Goal: Task Accomplishment & Management: Complete application form

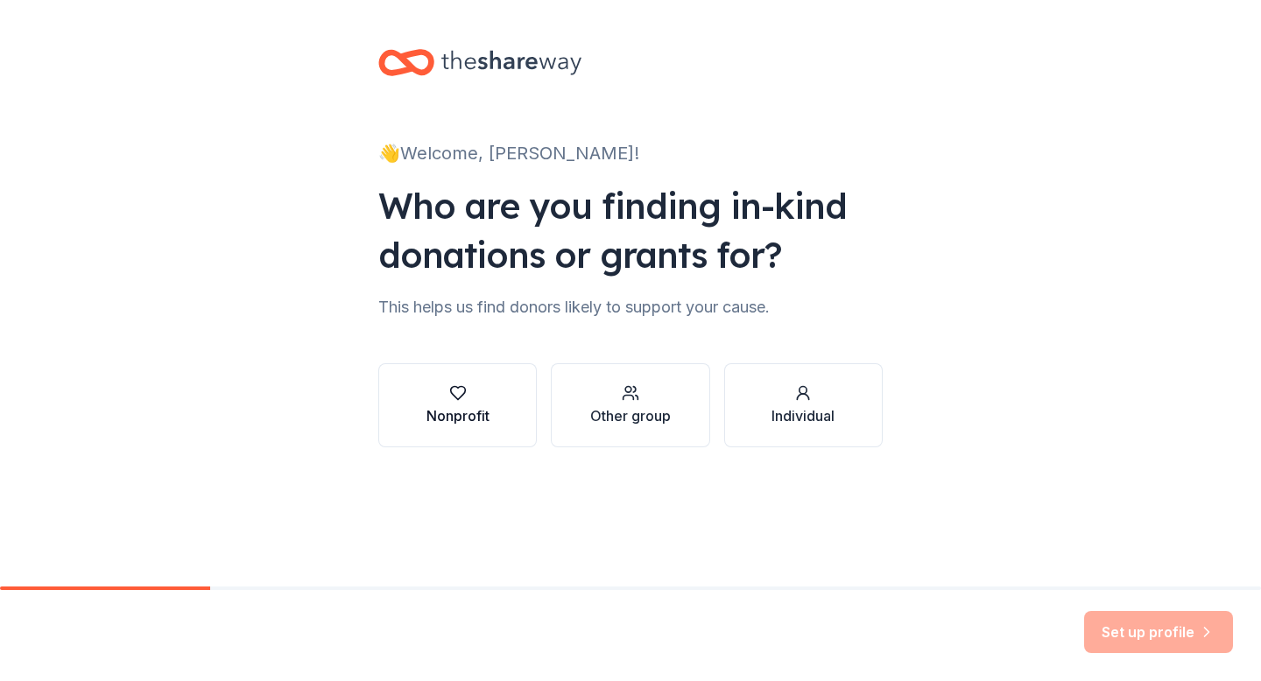
click at [472, 417] on div "Nonprofit" at bounding box center [457, 415] width 63 height 21
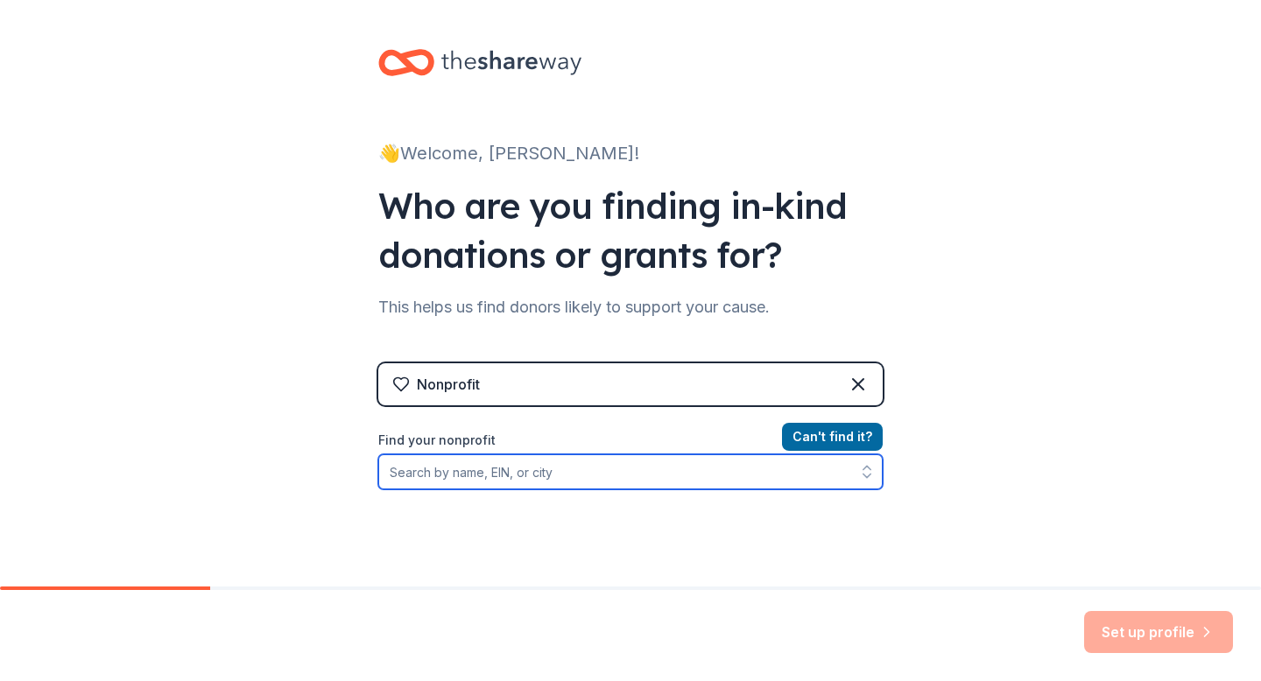
click at [557, 470] on input "Find your nonprofit" at bounding box center [630, 471] width 504 height 35
paste input "[DOMAIN_NAME]"
type input "n"
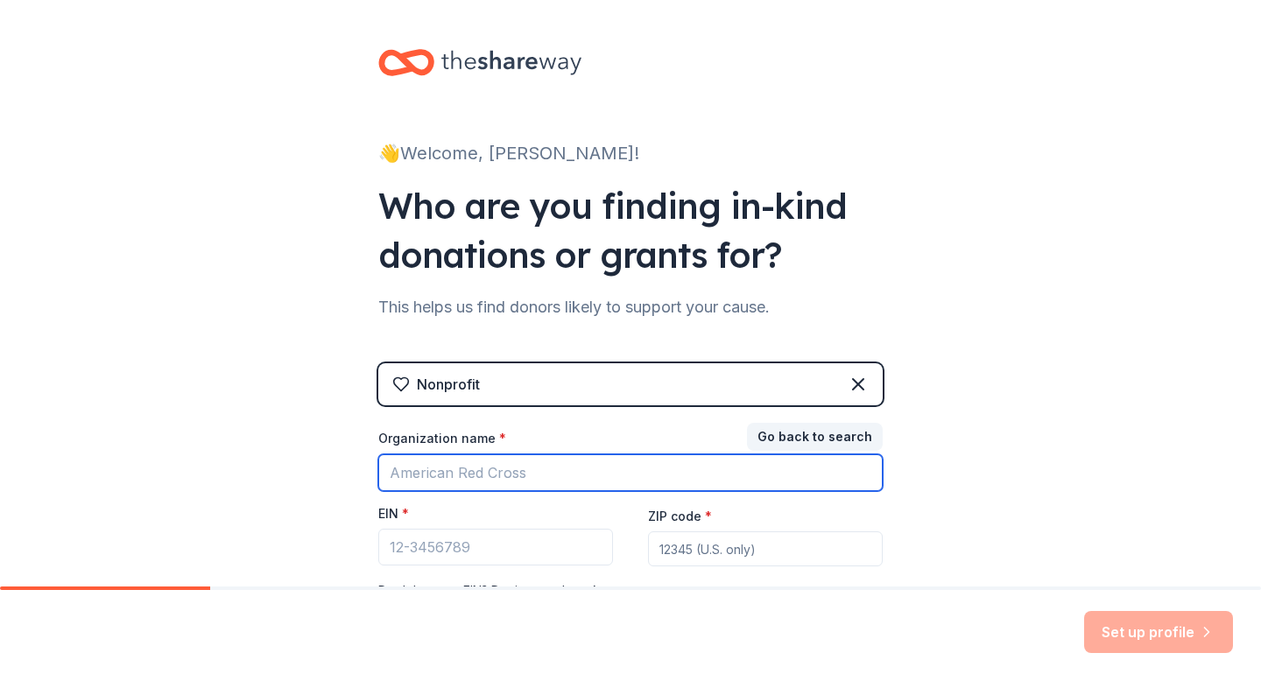
click at [512, 483] on input "Organization name *" at bounding box center [630, 472] width 504 height 37
paste input "[US_EMPLOYER_IDENTIFICATION_NUMBER]"
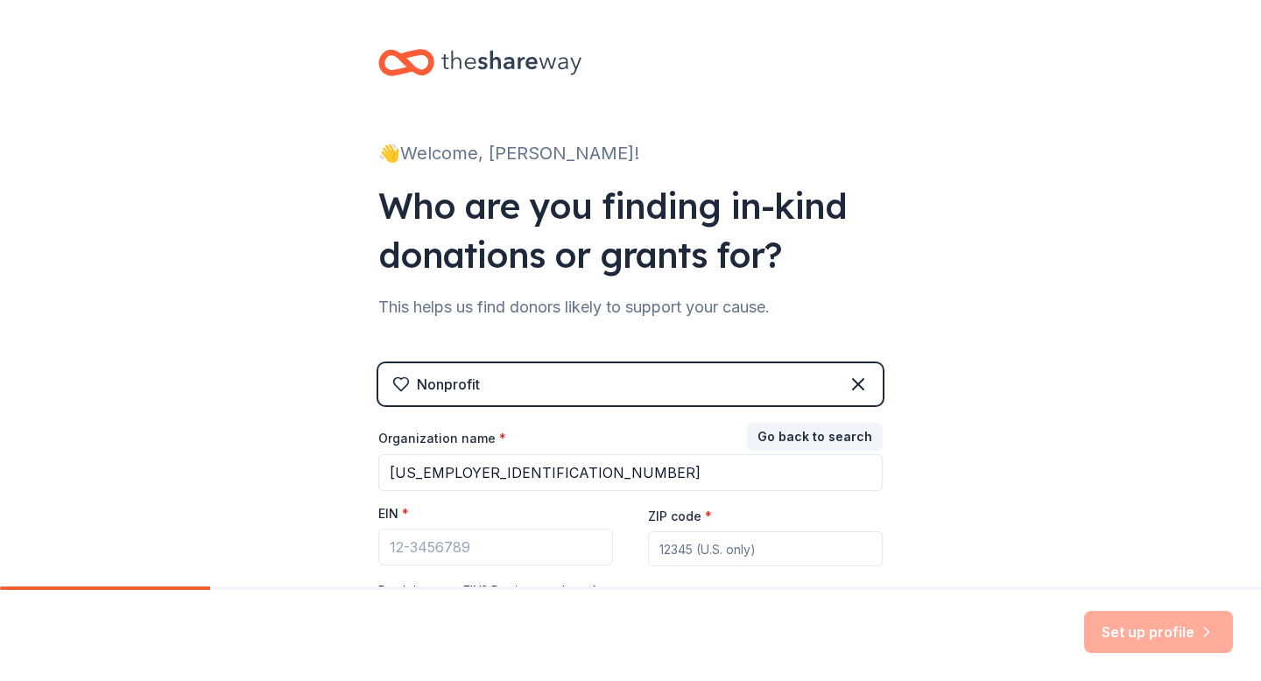
click at [963, 415] on div "👋 Welcome, [PERSON_NAME]! Who are you finding in-kind donations or grants for? …" at bounding box center [630, 360] width 1261 height 721
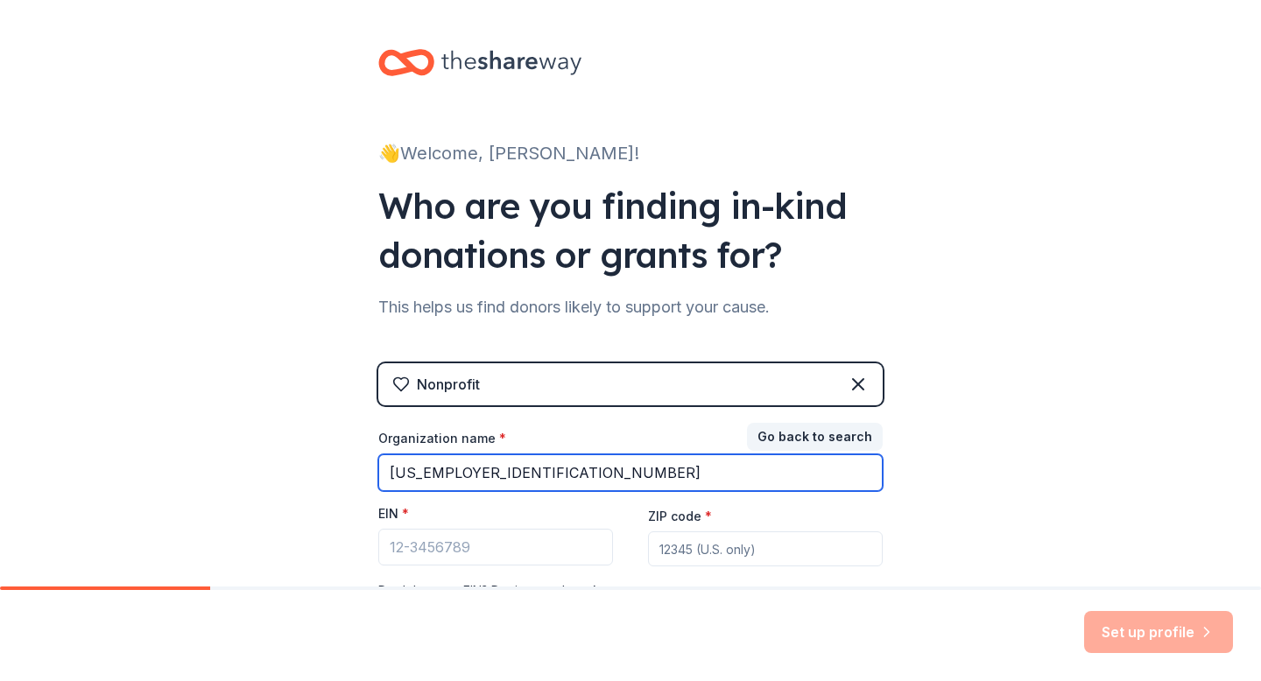
click at [545, 465] on input "[US_EMPLOYER_IDENTIFICATION_NUMBER]" at bounding box center [630, 472] width 504 height 37
type input "Wings of Grace"
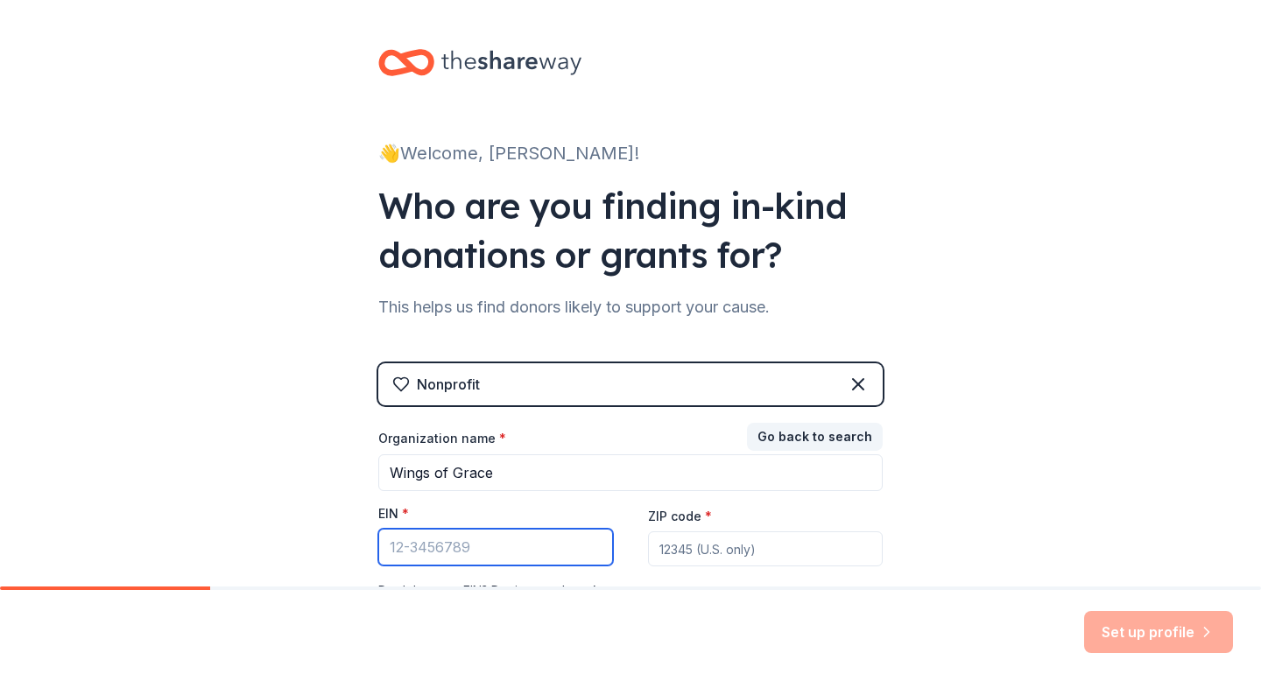
click at [489, 548] on input "EIN *" at bounding box center [495, 547] width 235 height 37
paste input "[US_EMPLOYER_IDENTIFICATION_NUMBER]"
type input "[US_EMPLOYER_IDENTIFICATION_NUMBER]"
click at [736, 544] on input "ZIP code *" at bounding box center [765, 549] width 235 height 35
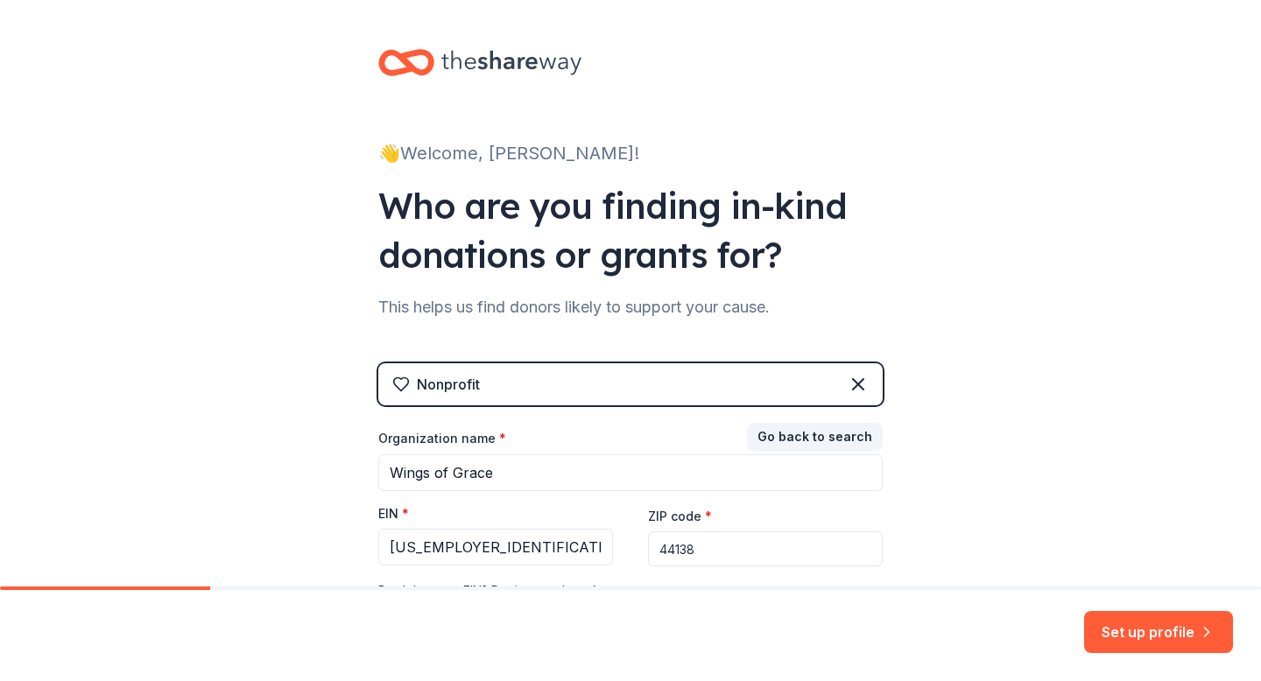
type input "44138"
click at [1081, 484] on div "👋 Welcome, [PERSON_NAME]! Who are you finding in-kind donations or grants for? …" at bounding box center [630, 360] width 1261 height 721
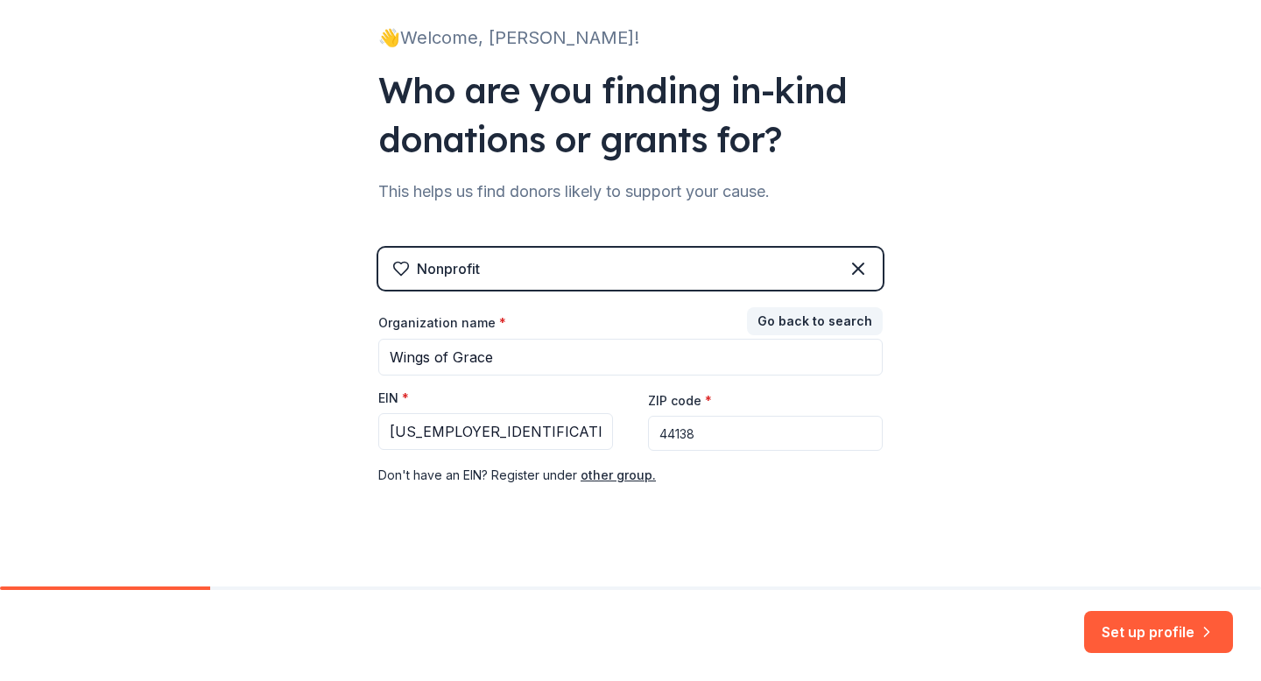
scroll to position [134, 0]
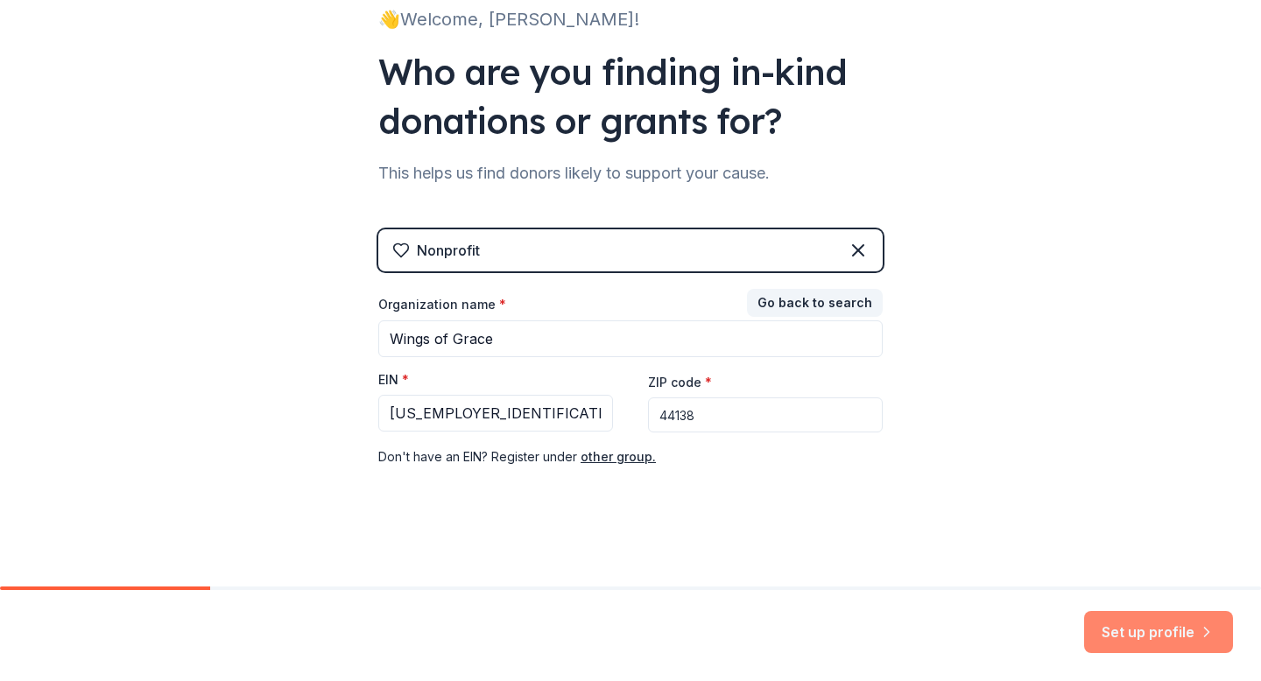
click at [1164, 636] on button "Set up profile" at bounding box center [1158, 632] width 149 height 42
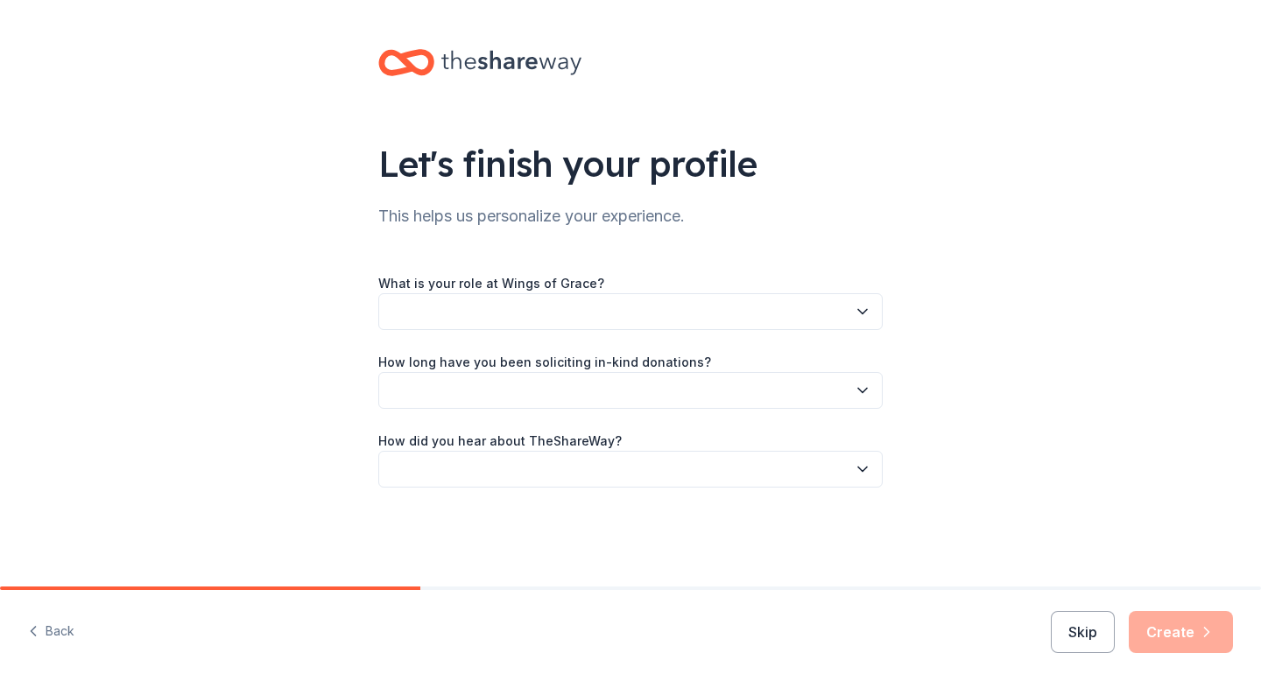
click at [581, 307] on button "button" at bounding box center [630, 311] width 504 height 37
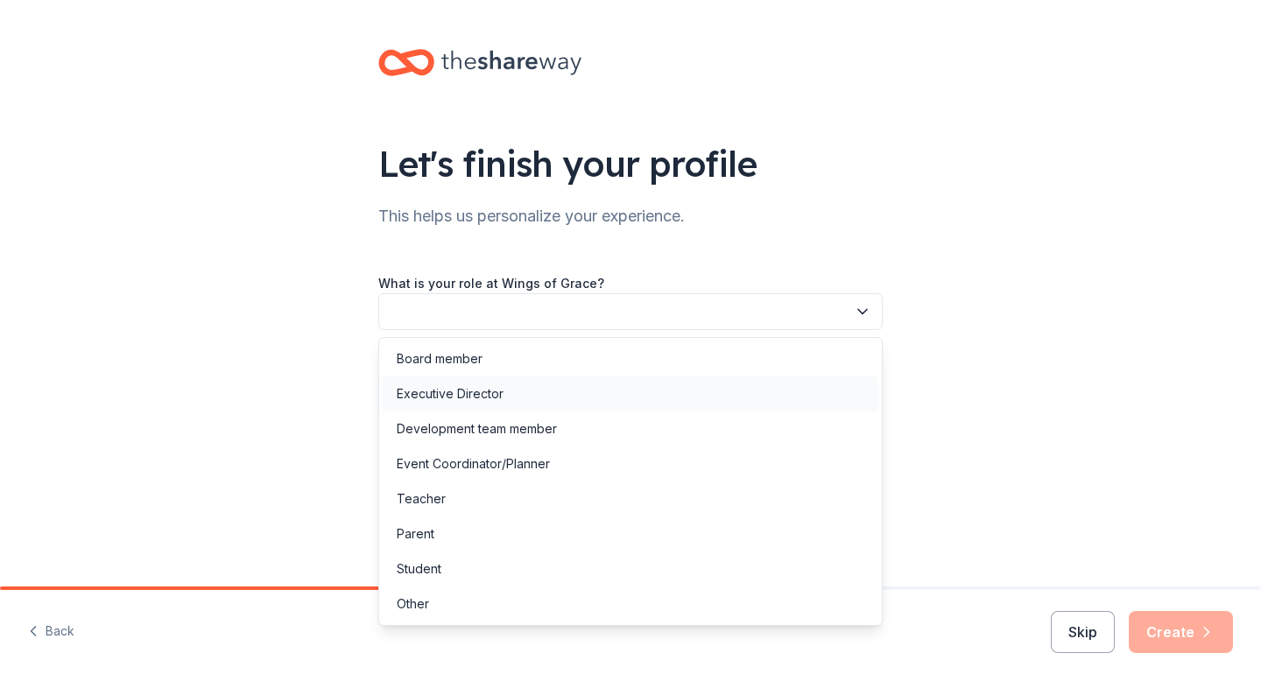
click at [541, 400] on div "Executive Director" at bounding box center [631, 394] width 496 height 35
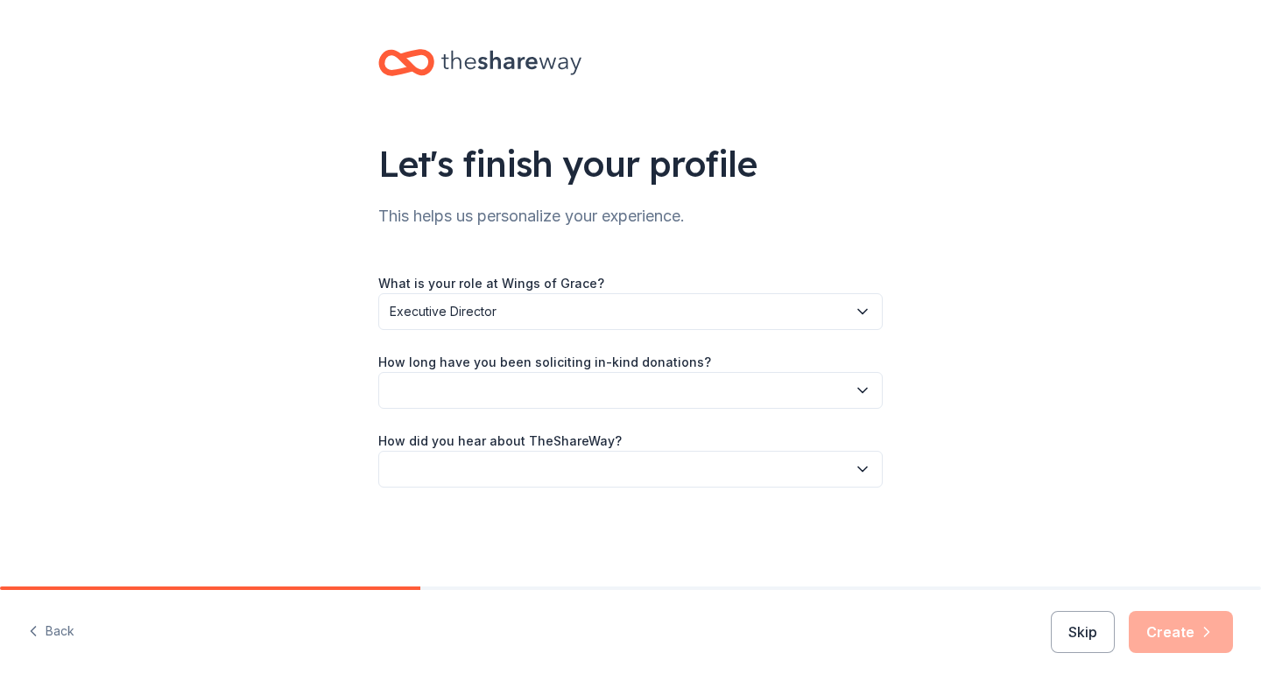
click at [537, 391] on button "button" at bounding box center [630, 390] width 504 height 37
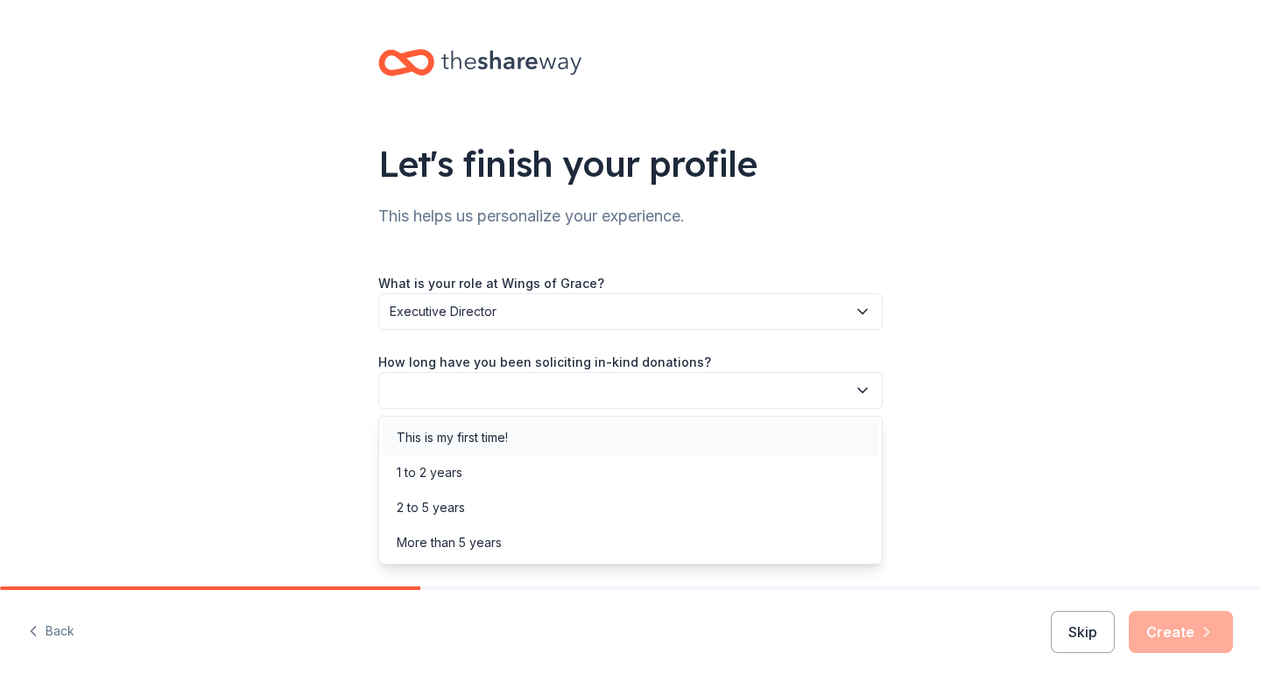
click at [526, 441] on div "This is my first time!" at bounding box center [631, 437] width 496 height 35
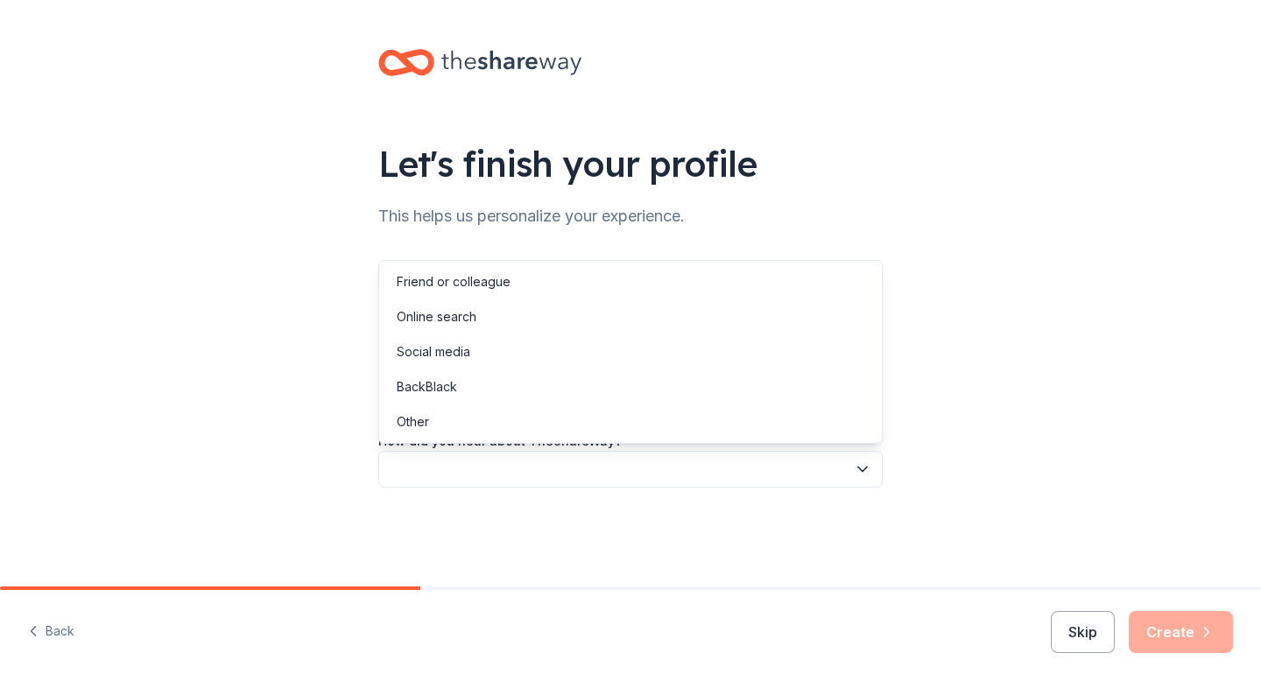
click at [534, 474] on button "button" at bounding box center [630, 469] width 504 height 37
click at [488, 324] on div "Online search" at bounding box center [631, 316] width 496 height 35
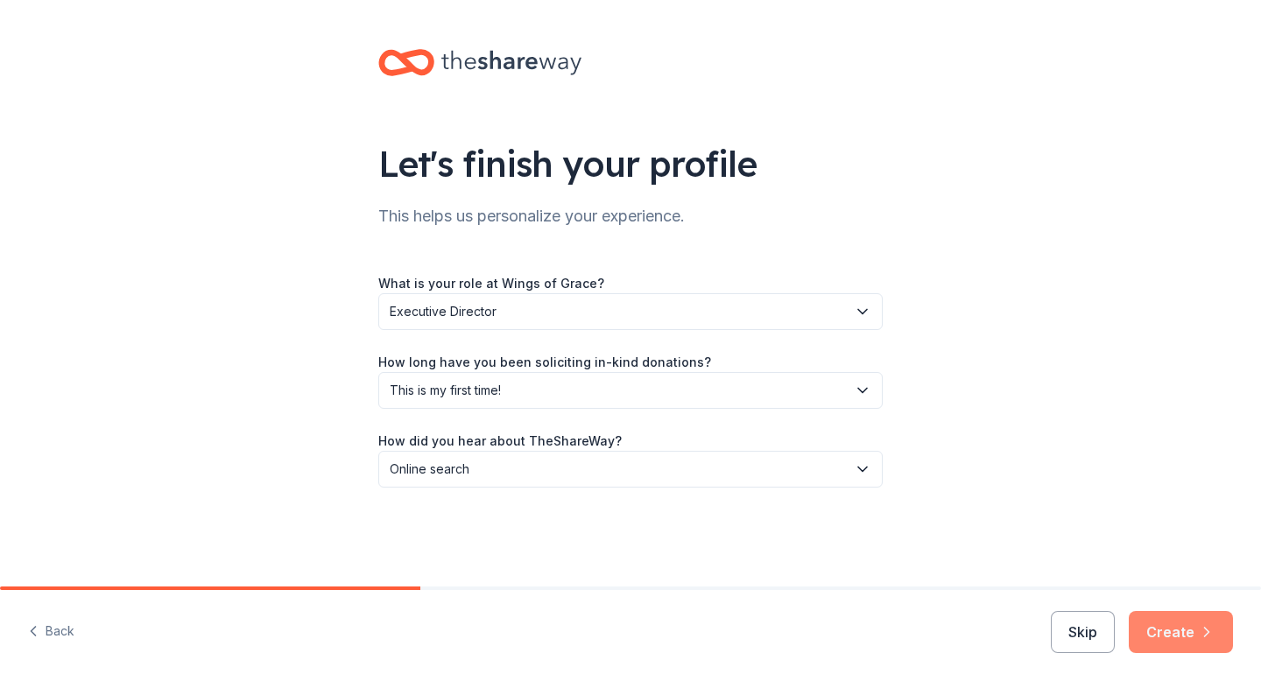
click at [1186, 634] on button "Create" at bounding box center [1181, 632] width 104 height 42
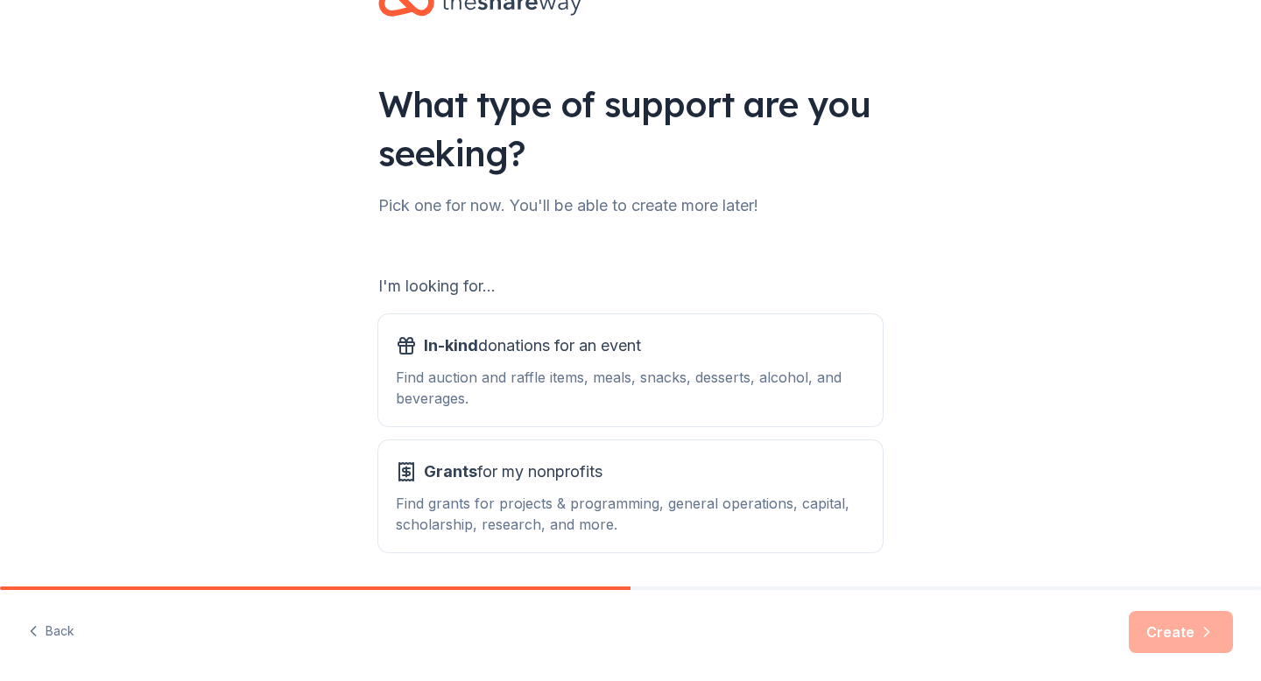
scroll to position [120, 0]
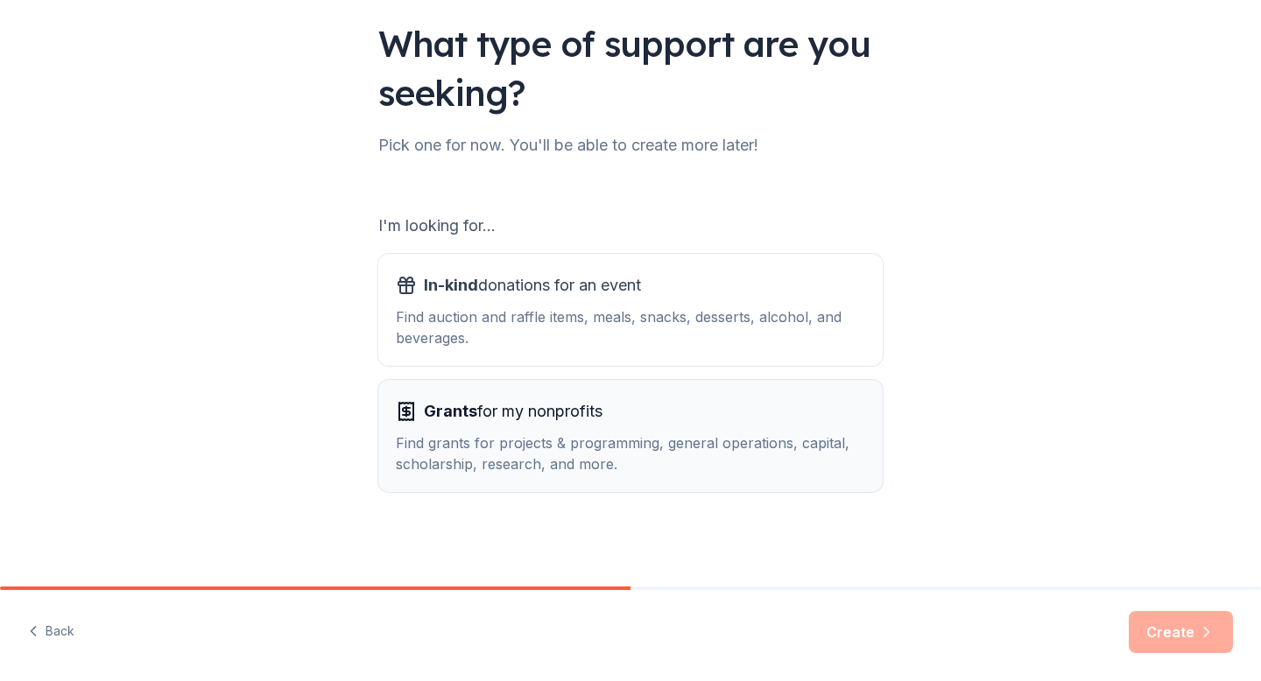
click at [646, 465] on div "Find grants for projects & programming, general operations, capital, scholarshi…" at bounding box center [630, 454] width 469 height 42
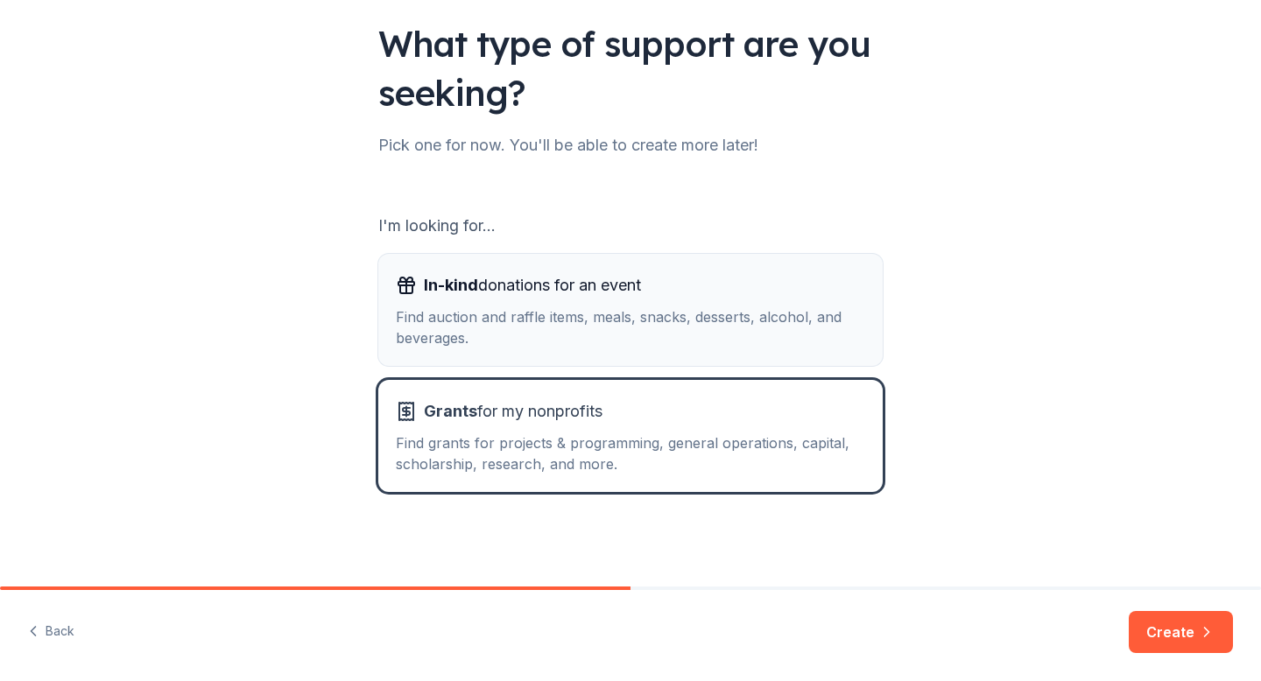
click at [791, 324] on div "Find auction and raffle items, meals, snacks, desserts, alcohol, and beverages." at bounding box center [630, 327] width 469 height 42
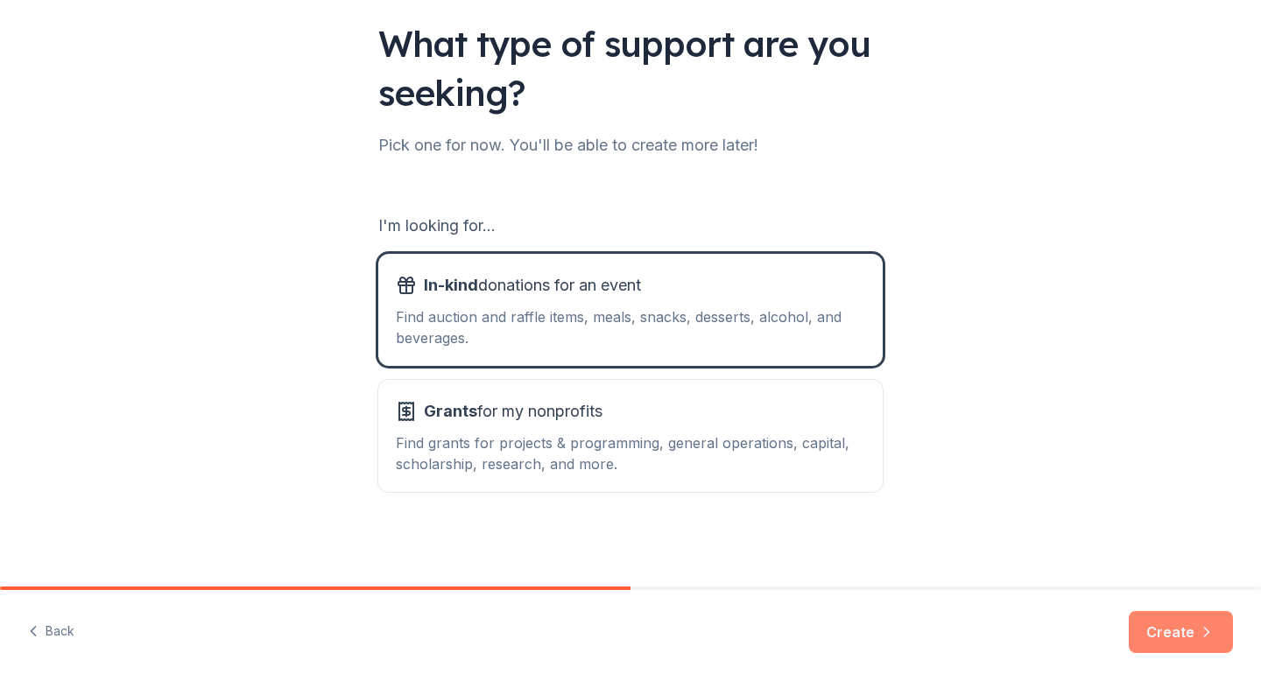
click at [1162, 637] on button "Create" at bounding box center [1181, 632] width 104 height 42
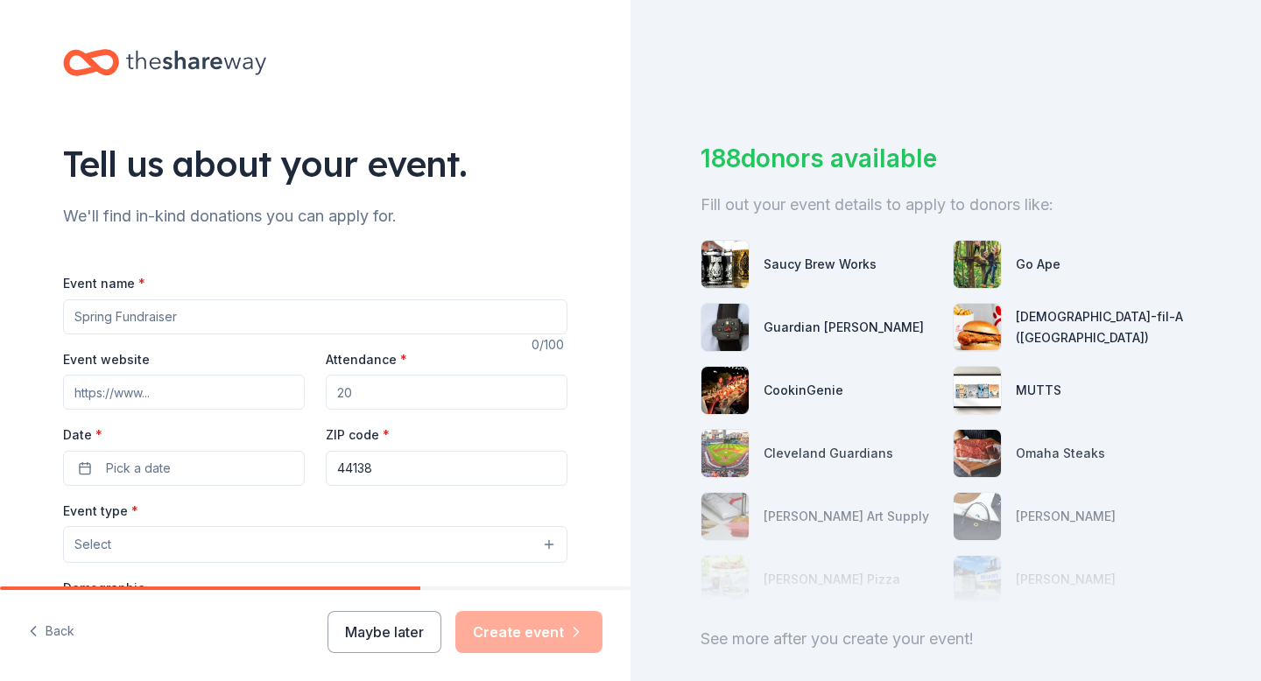
click at [352, 322] on input "Event name *" at bounding box center [315, 316] width 504 height 35
click at [158, 391] on input "Event website" at bounding box center [184, 392] width 242 height 35
type input "[URL][DOMAIN_NAME]"
click at [406, 391] on input "Attendance *" at bounding box center [447, 392] width 242 height 35
type input "20"
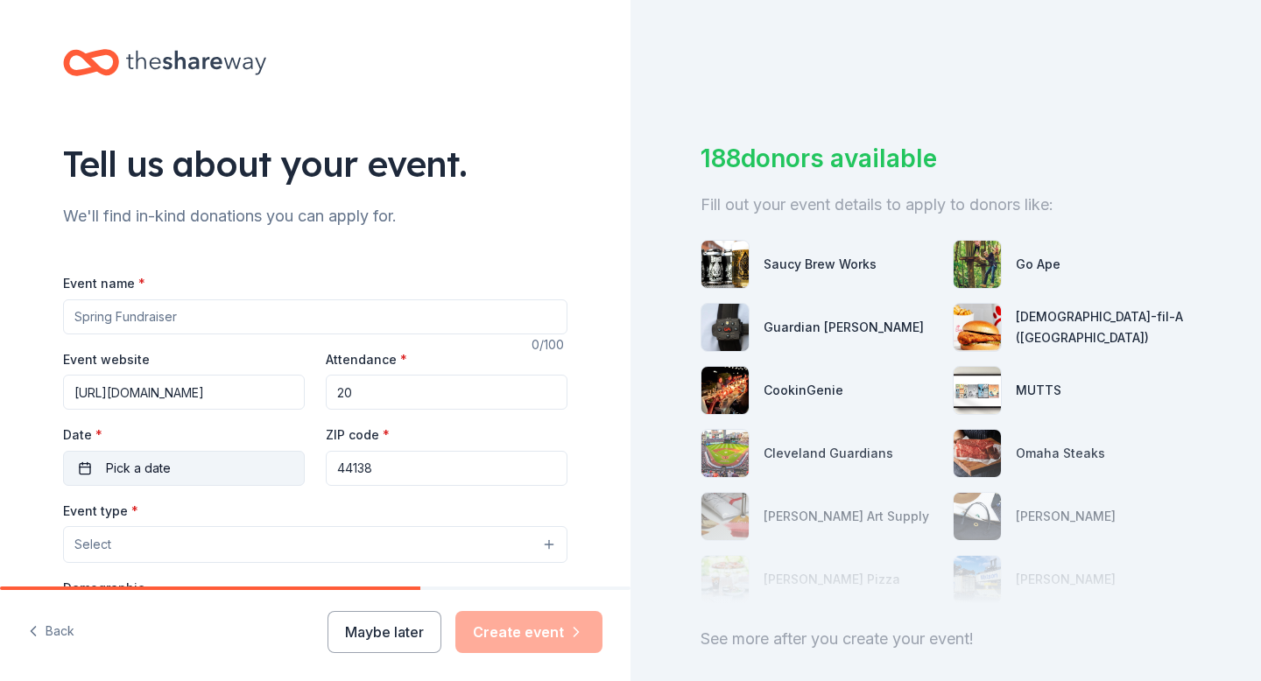
click at [186, 477] on button "Pick a date" at bounding box center [184, 468] width 242 height 35
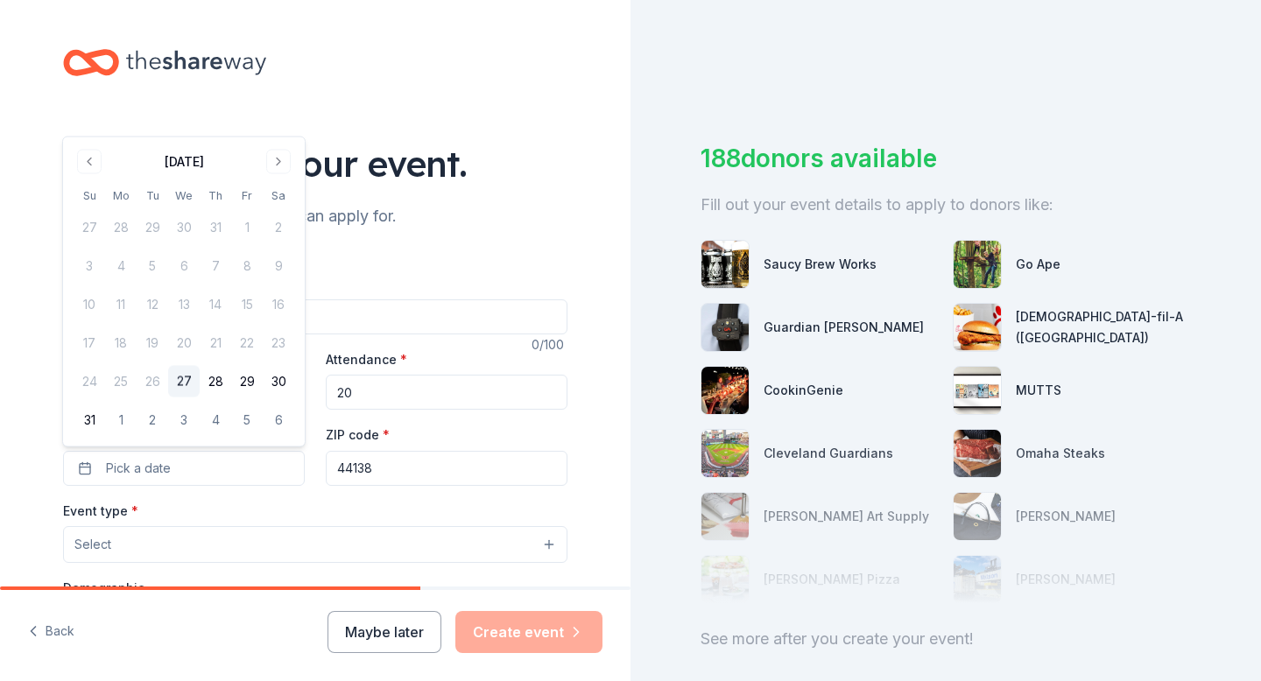
click at [32, 447] on div "Tell us about your event. We'll find in-kind donations you can apply for. Event…" at bounding box center [315, 582] width 630 height 1165
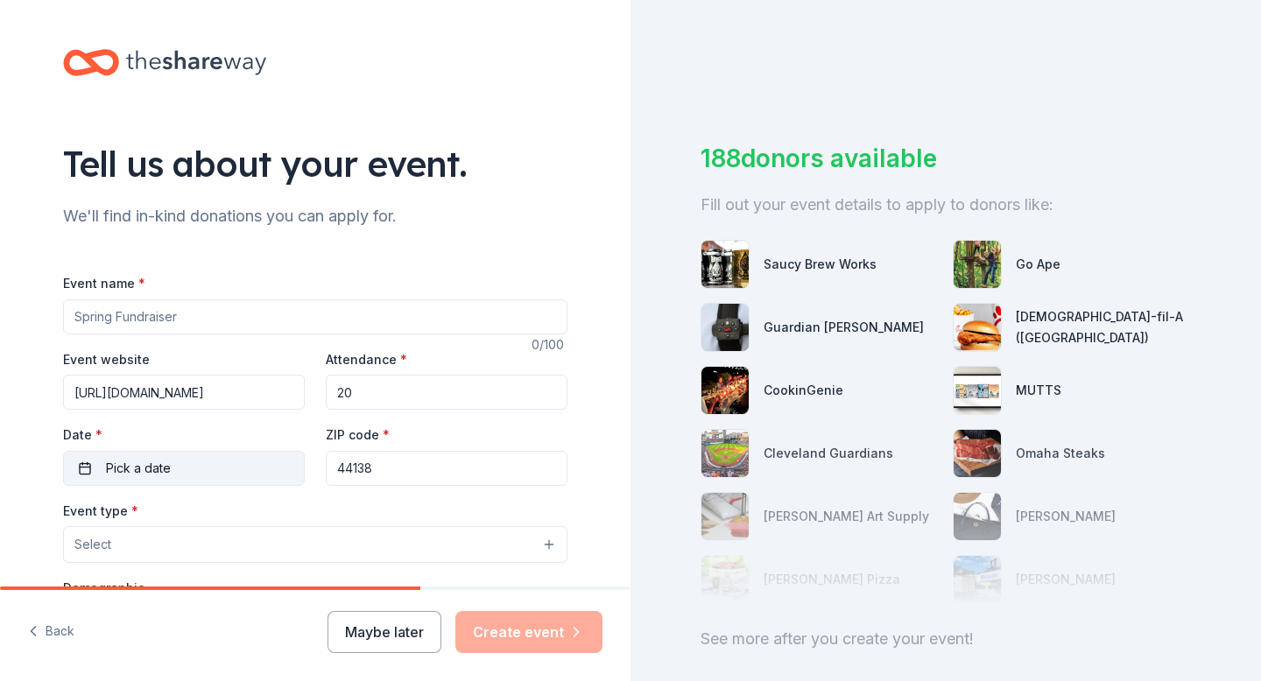
click at [105, 467] on button "Pick a date" at bounding box center [184, 468] width 242 height 35
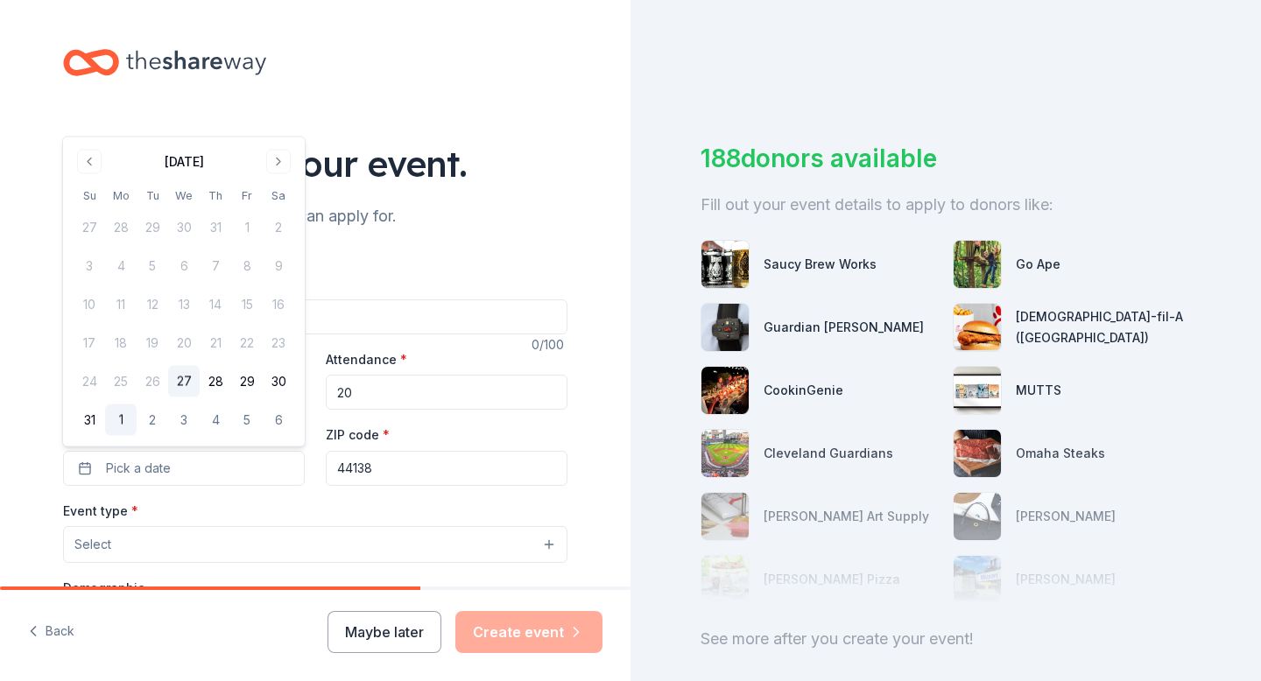
click at [126, 418] on button "1" at bounding box center [121, 421] width 32 height 32
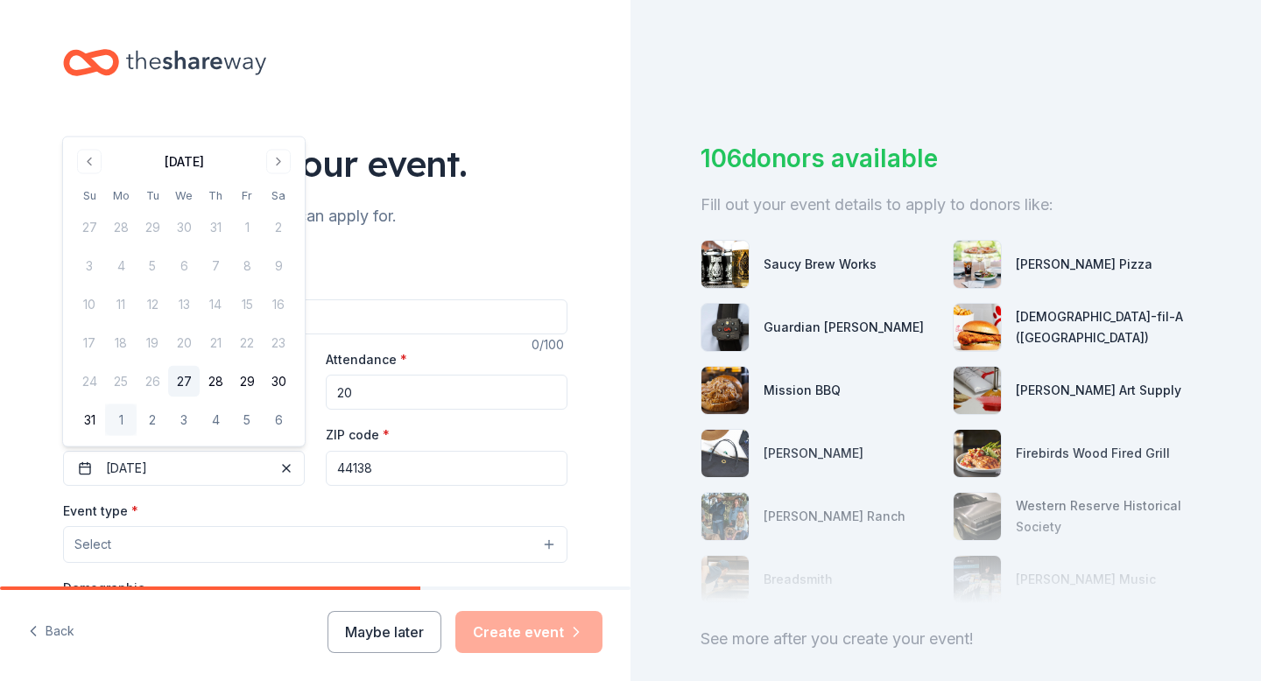
click at [33, 416] on div "Tell us about your event. We'll find in-kind donations you can apply for. Event…" at bounding box center [315, 582] width 630 height 1165
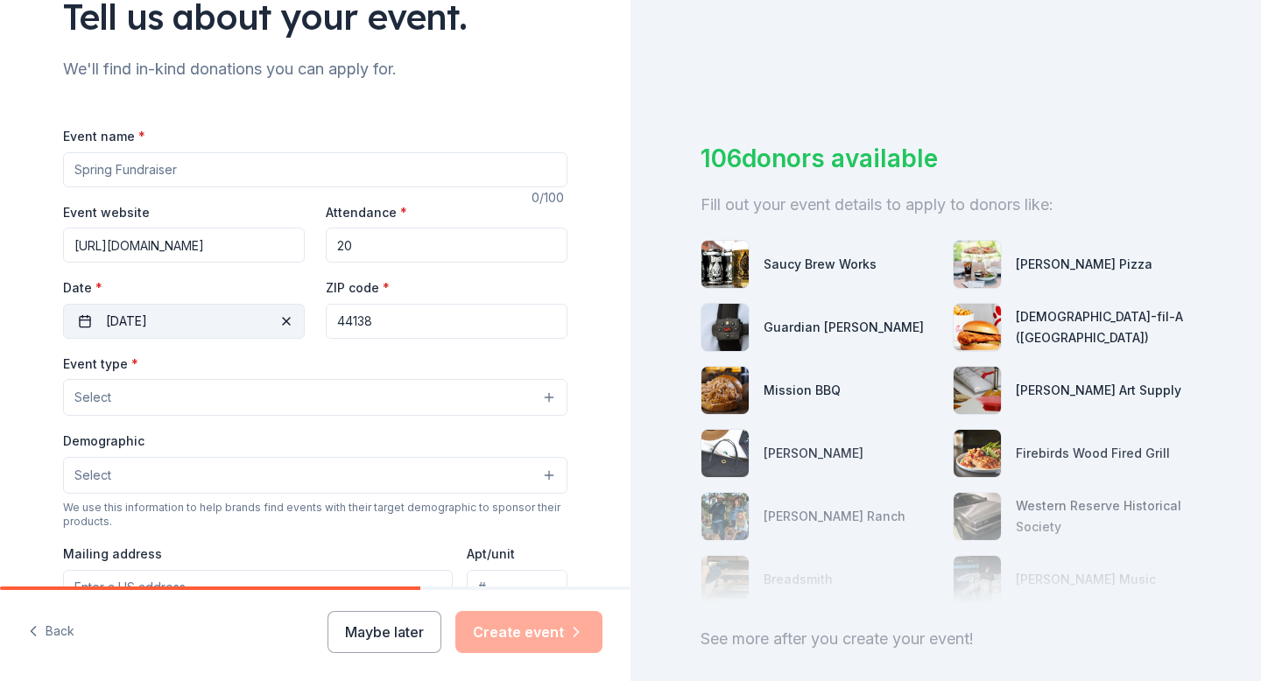
scroll to position [149, 0]
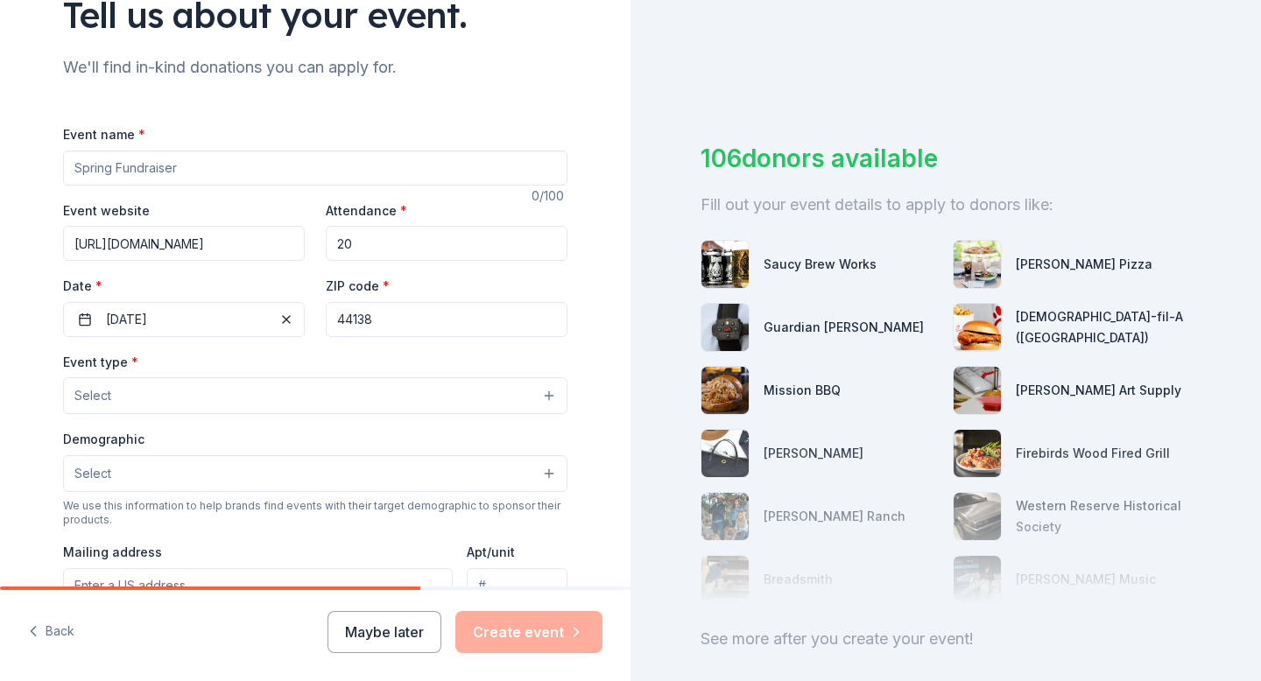
click at [237, 174] on input "Event name *" at bounding box center [315, 168] width 504 height 35
type input "Fill Bag For Fall"
click at [194, 321] on button "[DATE]" at bounding box center [184, 319] width 242 height 35
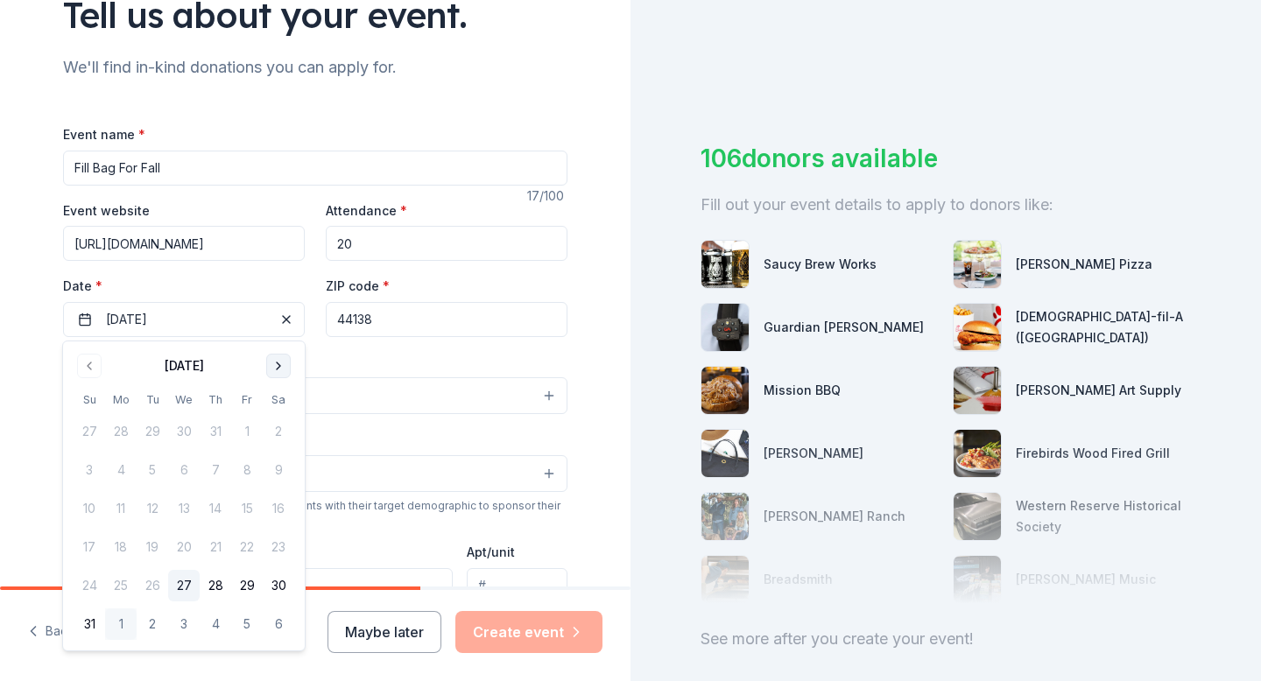
click at [273, 370] on button "Go to next month" at bounding box center [278, 366] width 25 height 25
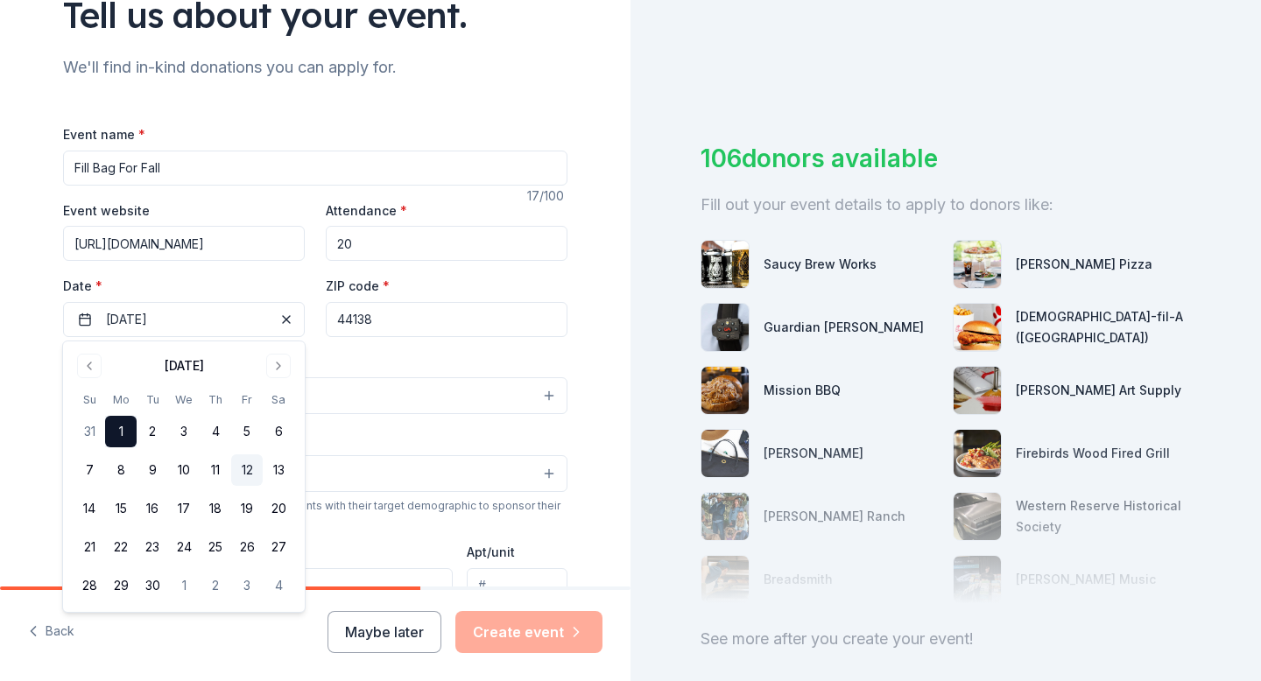
click at [254, 474] on button "12" at bounding box center [247, 470] width 32 height 32
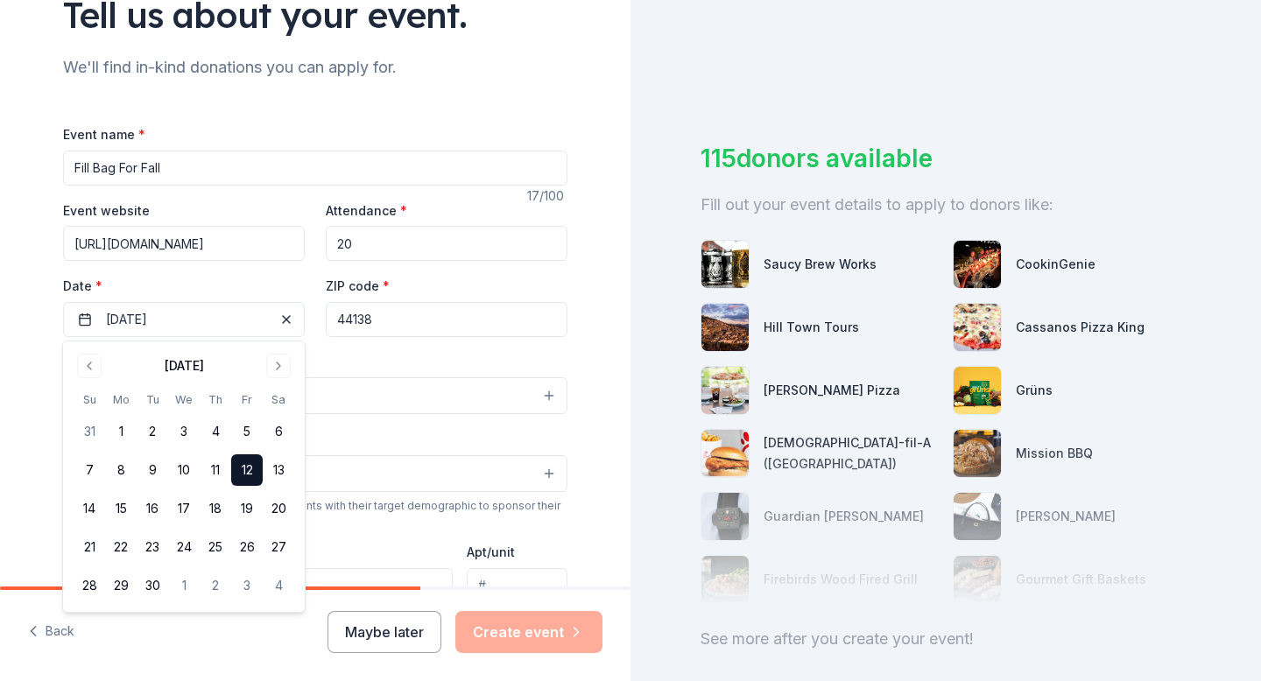
click at [273, 281] on label "Date *" at bounding box center [184, 287] width 242 height 18
click at [273, 302] on button "[DATE]" at bounding box center [184, 319] width 242 height 35
click at [36, 321] on div "Tell us about your event. We'll find in-kind donations you can apply for. Event…" at bounding box center [315, 433] width 560 height 1165
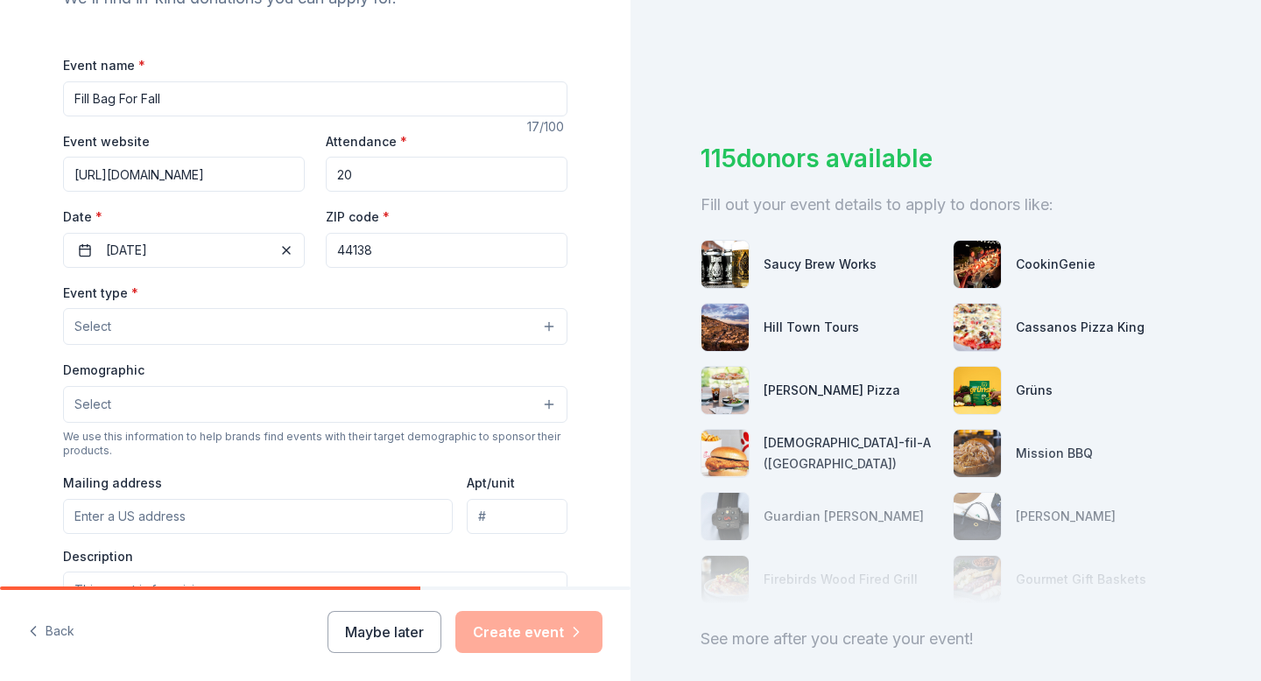
scroll to position [273, 0]
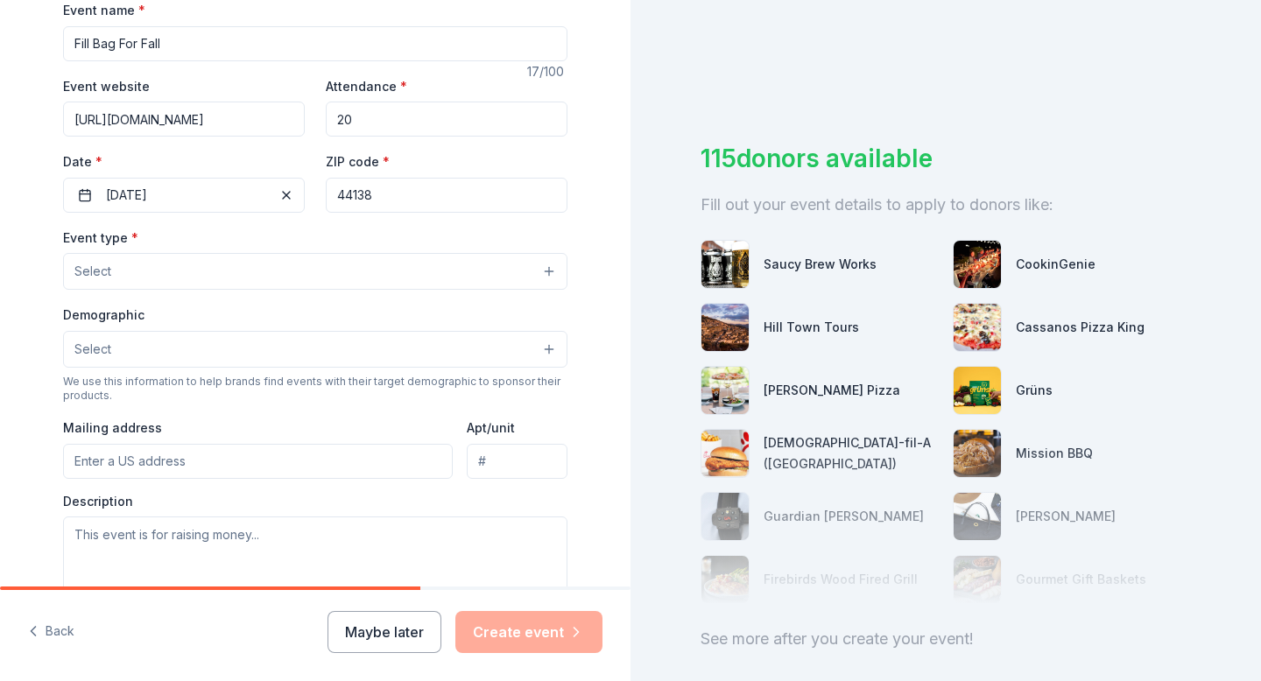
click at [120, 279] on button "Select" at bounding box center [315, 271] width 504 height 37
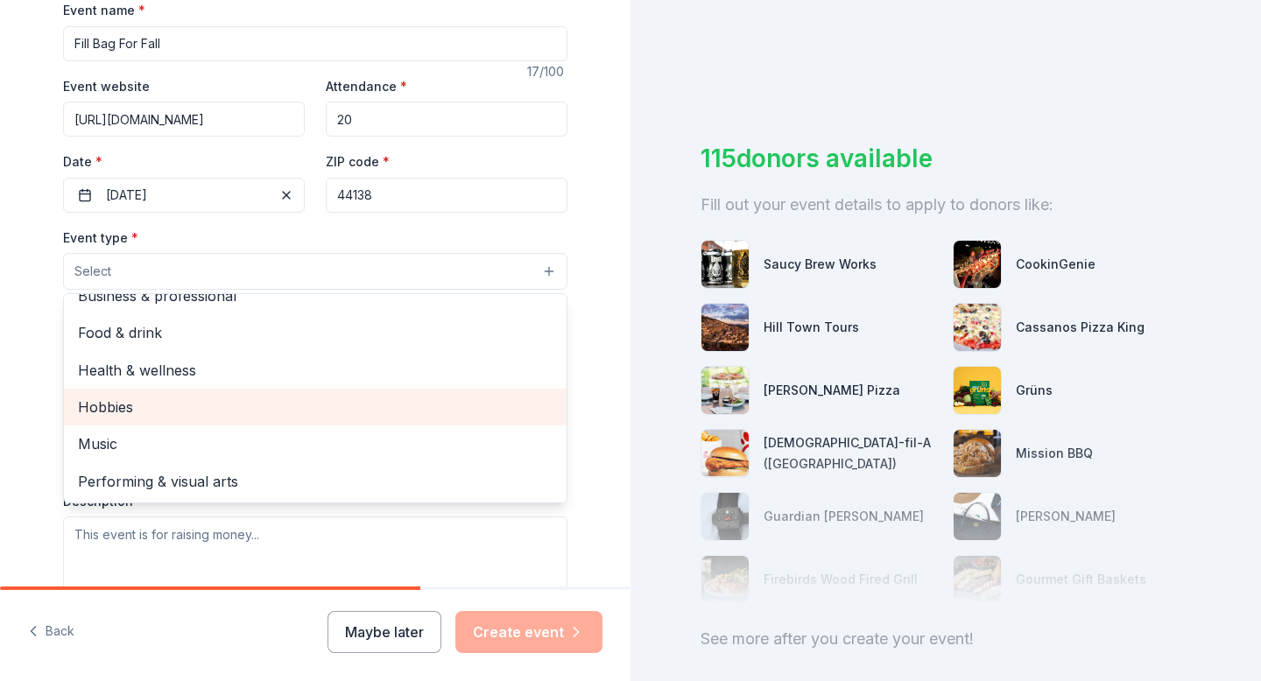
scroll to position [0, 0]
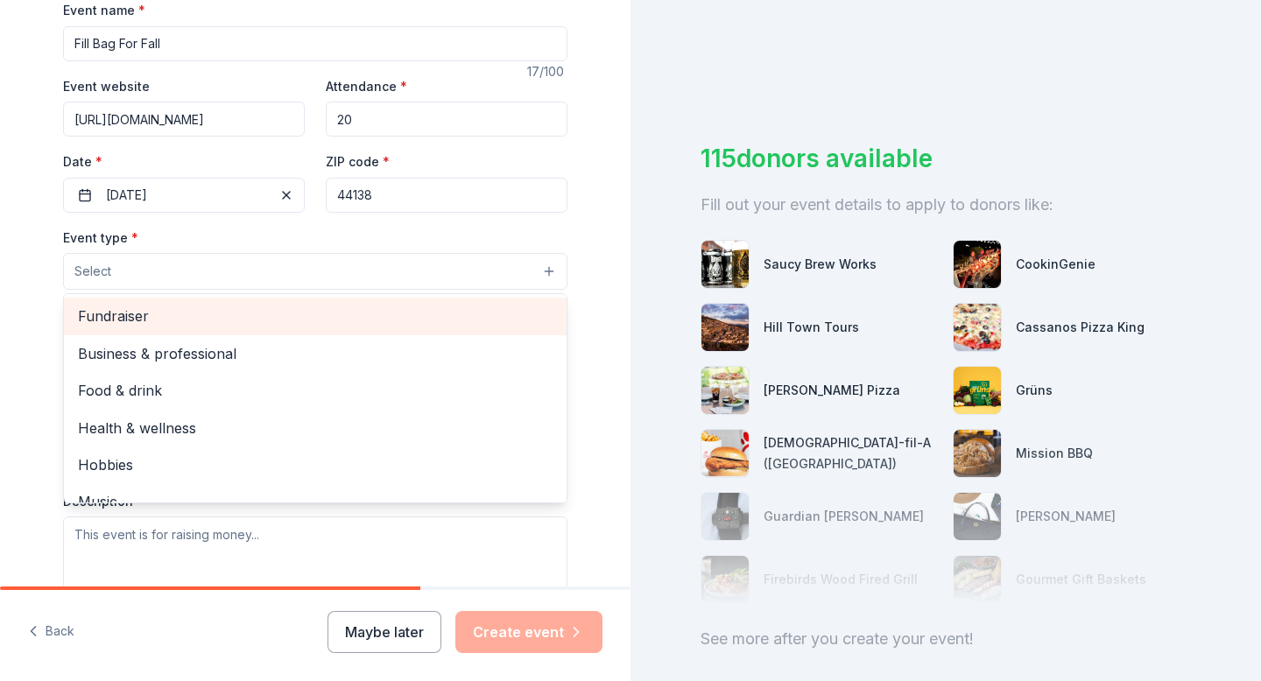
click at [229, 314] on span "Fundraiser" at bounding box center [315, 316] width 475 height 23
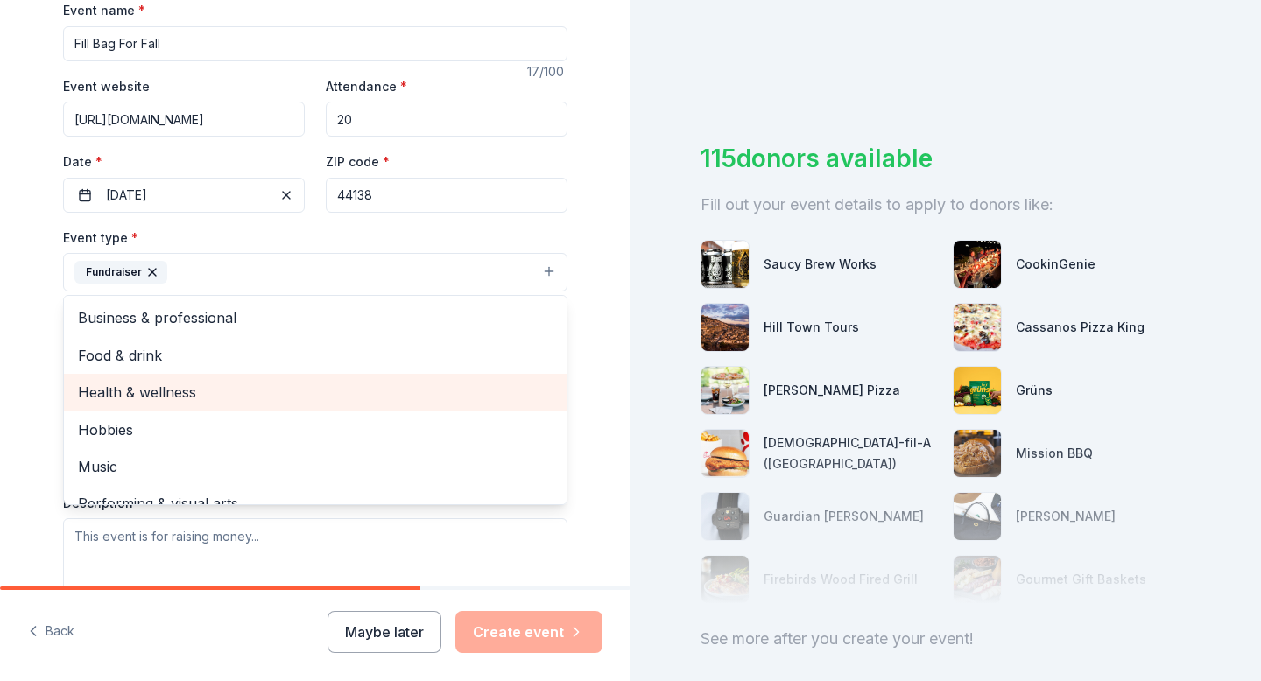
click at [125, 384] on span "Health & wellness" at bounding box center [315, 392] width 475 height 23
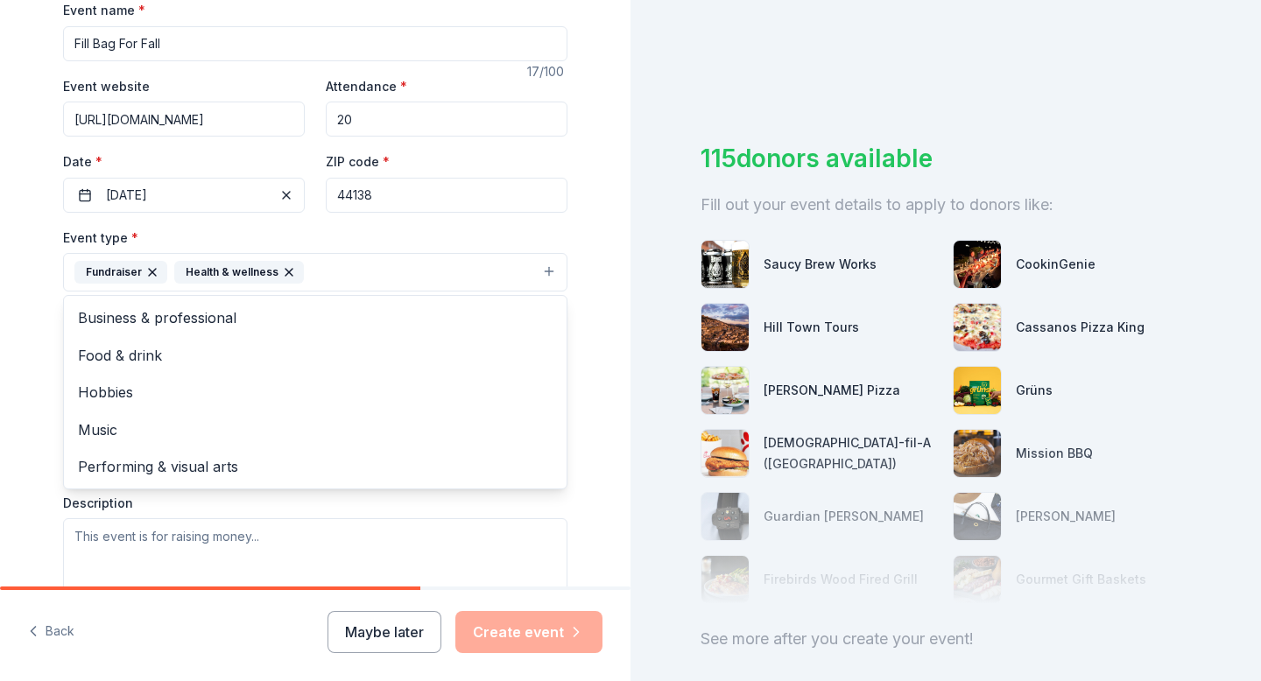
click at [17, 340] on div "Tell us about your event. We'll find in-kind donations you can apply for. Event…" at bounding box center [315, 310] width 630 height 1167
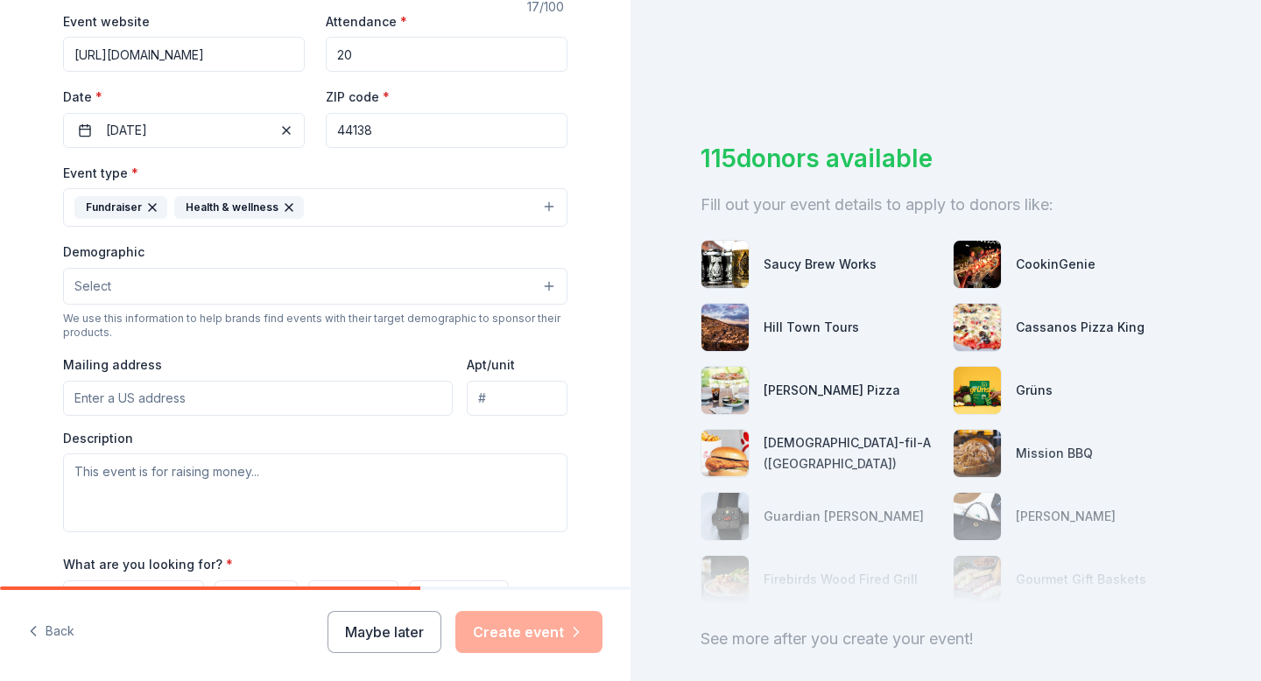
scroll to position [383, 0]
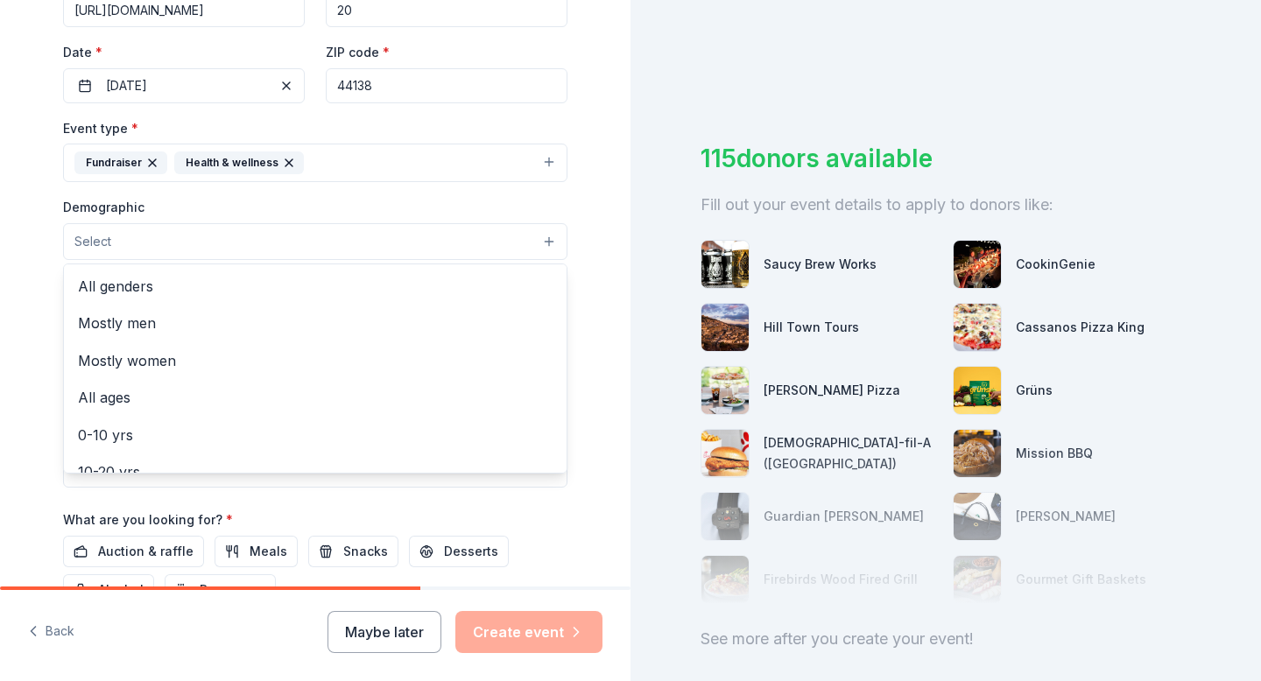
click at [118, 245] on button "Select" at bounding box center [315, 241] width 504 height 37
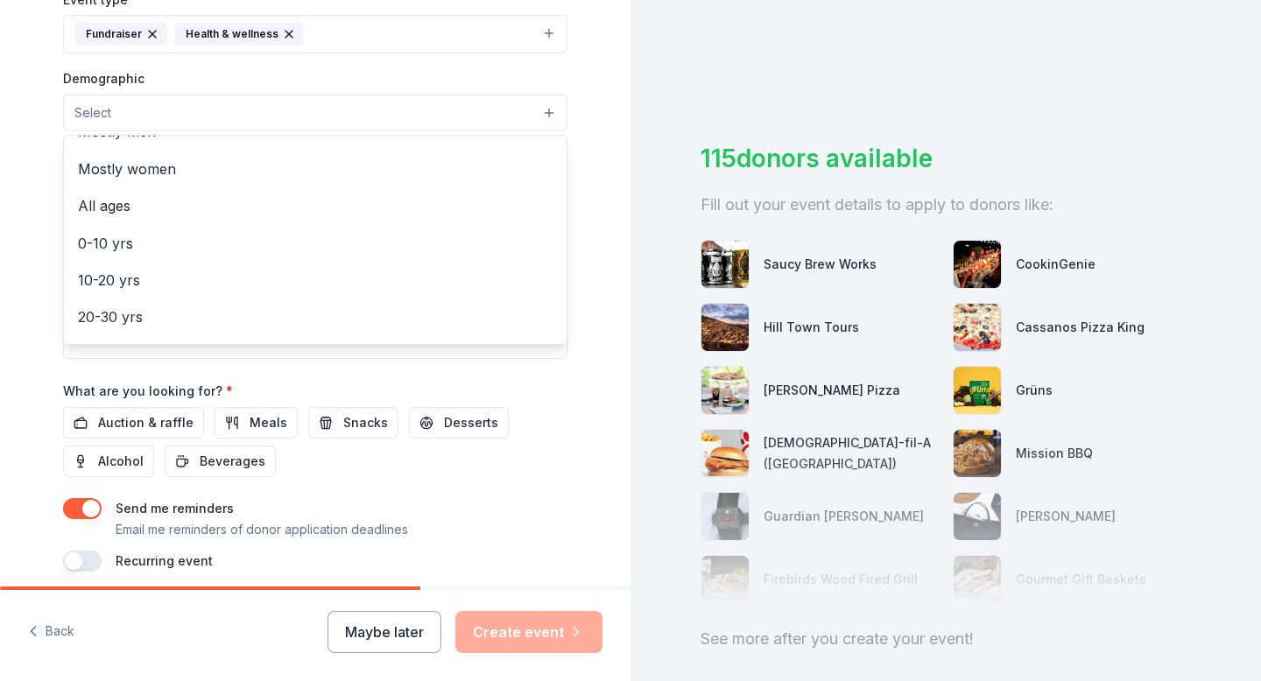
scroll to position [0, 0]
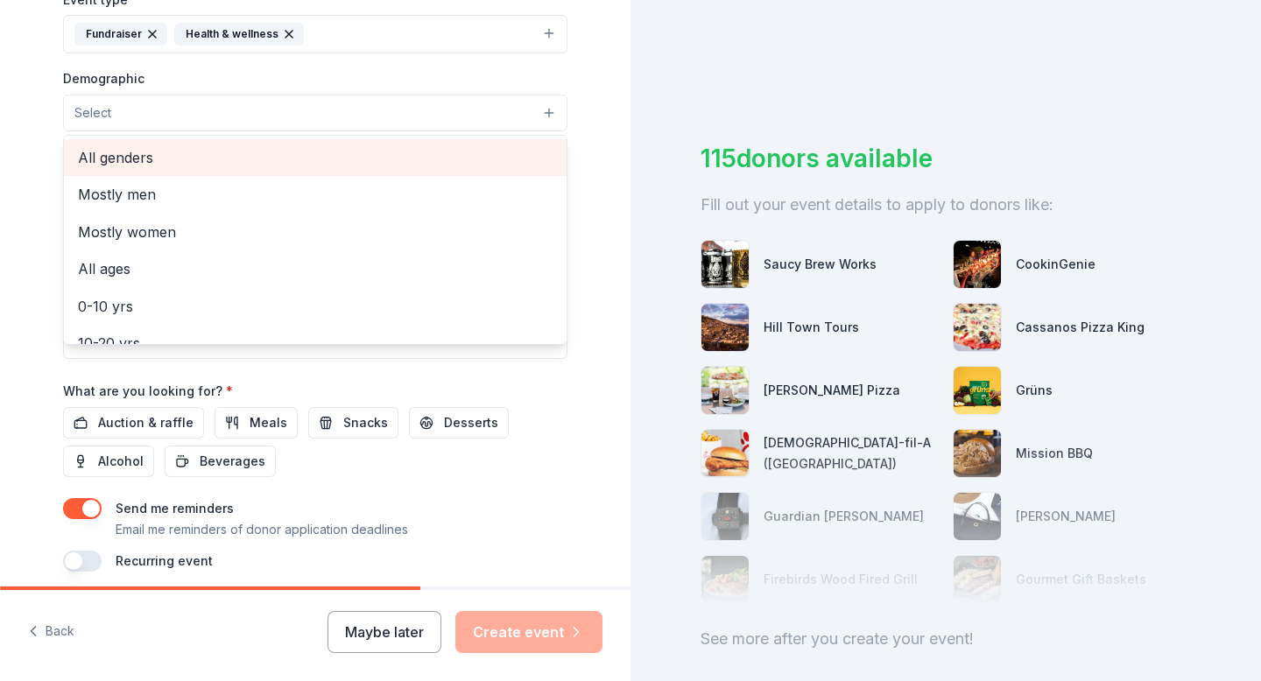
click at [123, 165] on span "All genders" at bounding box center [315, 157] width 475 height 23
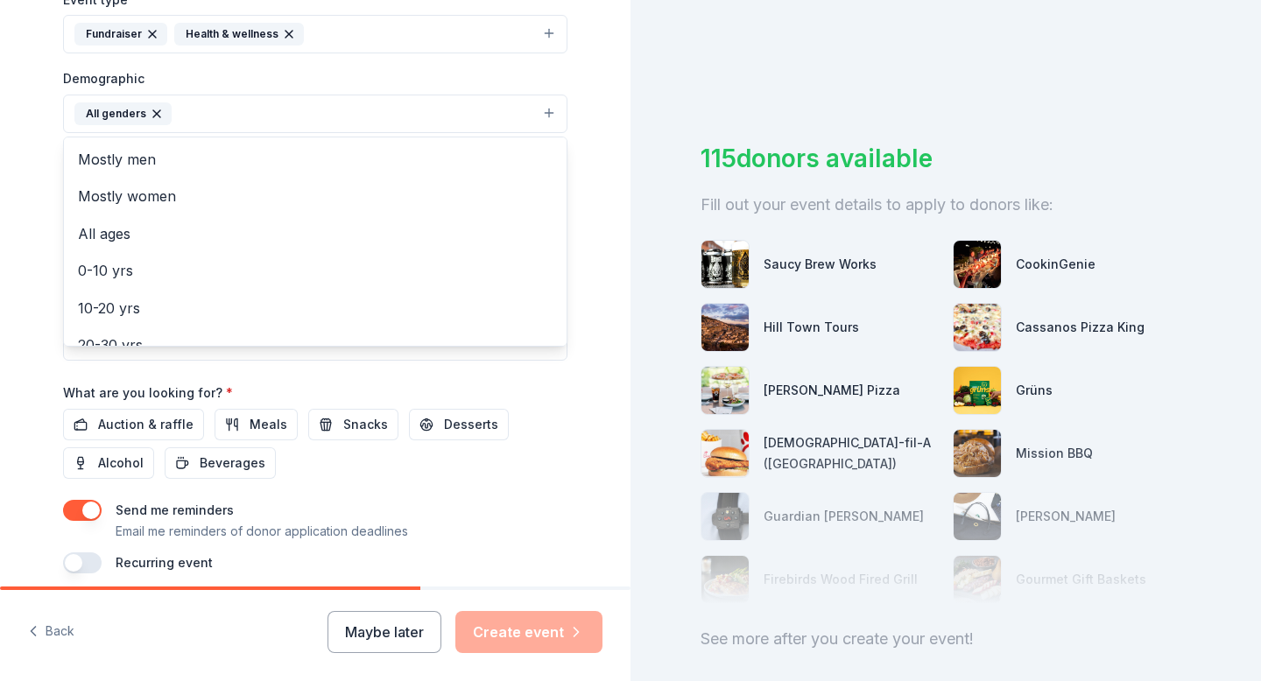
click at [11, 190] on div "Tell us about your event. We'll find in-kind donations you can apply for. Event…" at bounding box center [315, 73] width 630 height 1169
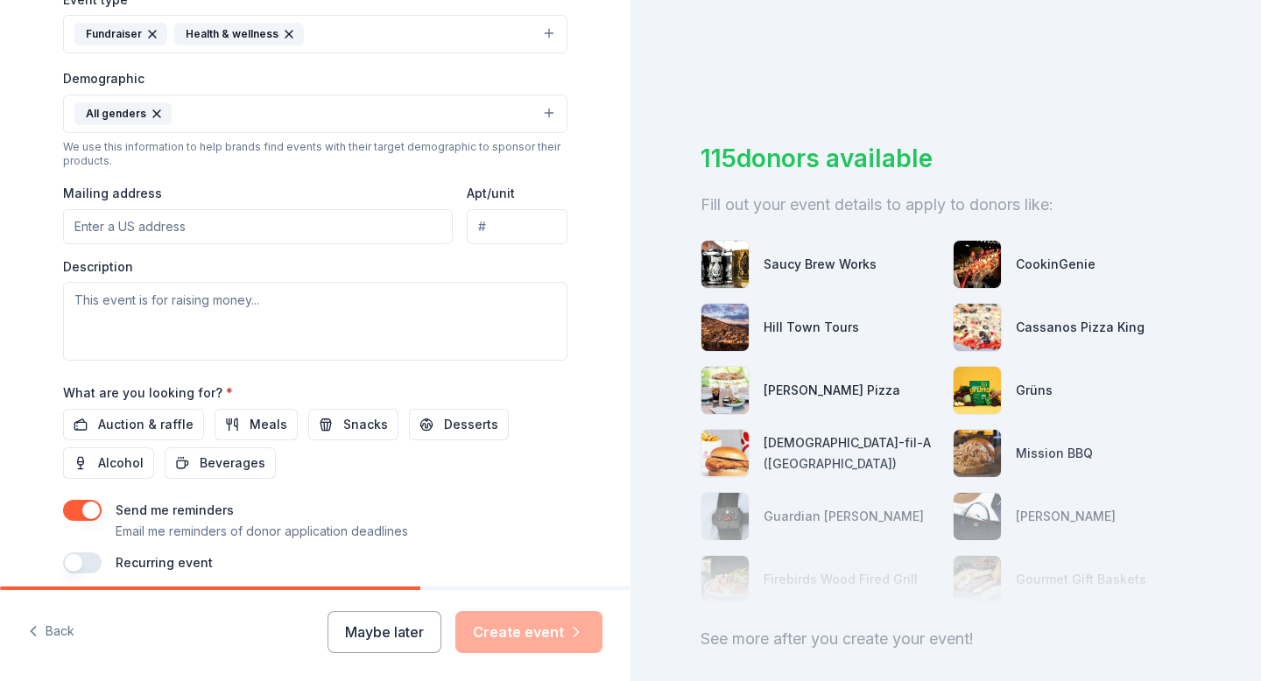
scroll to position [466, 0]
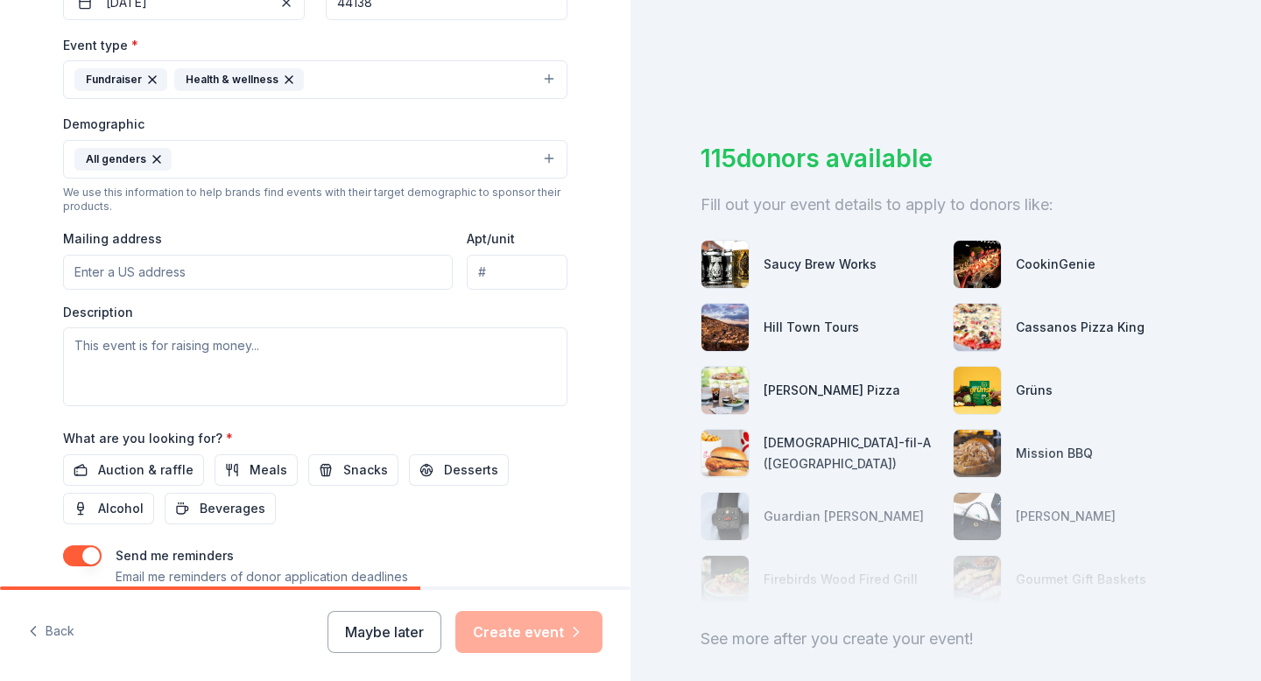
click at [172, 258] on input "Mailing address" at bounding box center [258, 272] width 390 height 35
type input "[STREET_ADDRESS]"
click at [226, 370] on textarea at bounding box center [315, 366] width 504 height 79
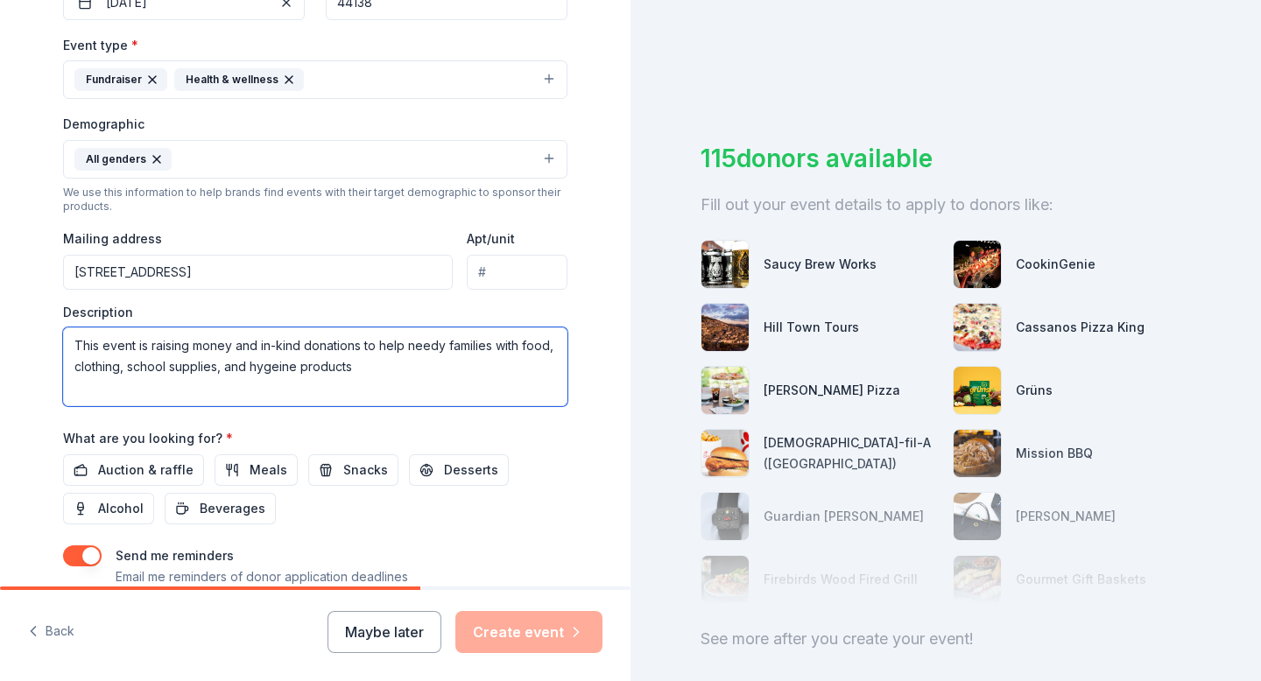
click at [492, 344] on textarea "This event is raising money and in-kind donations to help needy families with f…" at bounding box center [315, 366] width 504 height 79
click at [383, 369] on textarea "This event is raising money and in-kind donations to help needy families with f…" at bounding box center [315, 366] width 504 height 79
click at [508, 347] on textarea "This event is raising money and in-kind donations to help needy families with f…" at bounding box center [315, 366] width 504 height 79
click at [522, 343] on textarea "This event is raising money and in-kind donations to help needy families with f…" at bounding box center [315, 366] width 504 height 79
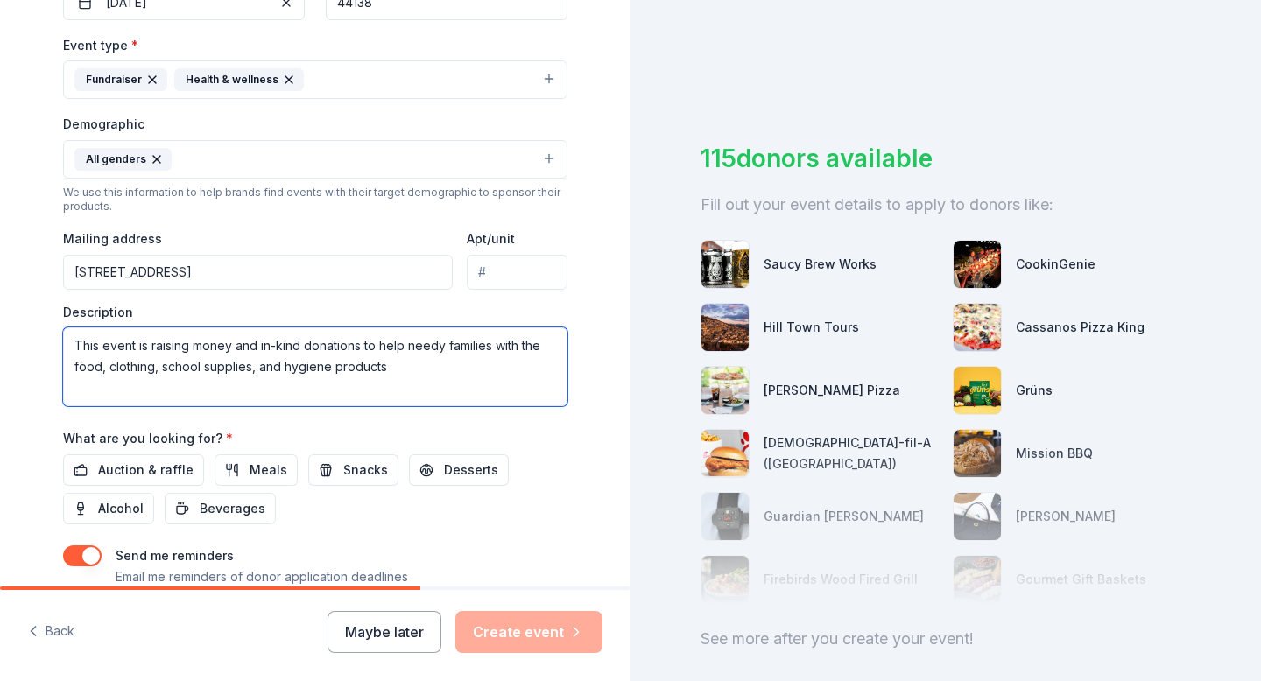
click at [400, 370] on textarea "This event is raising money and in-kind donations to help needy families with t…" at bounding box center [315, 366] width 504 height 79
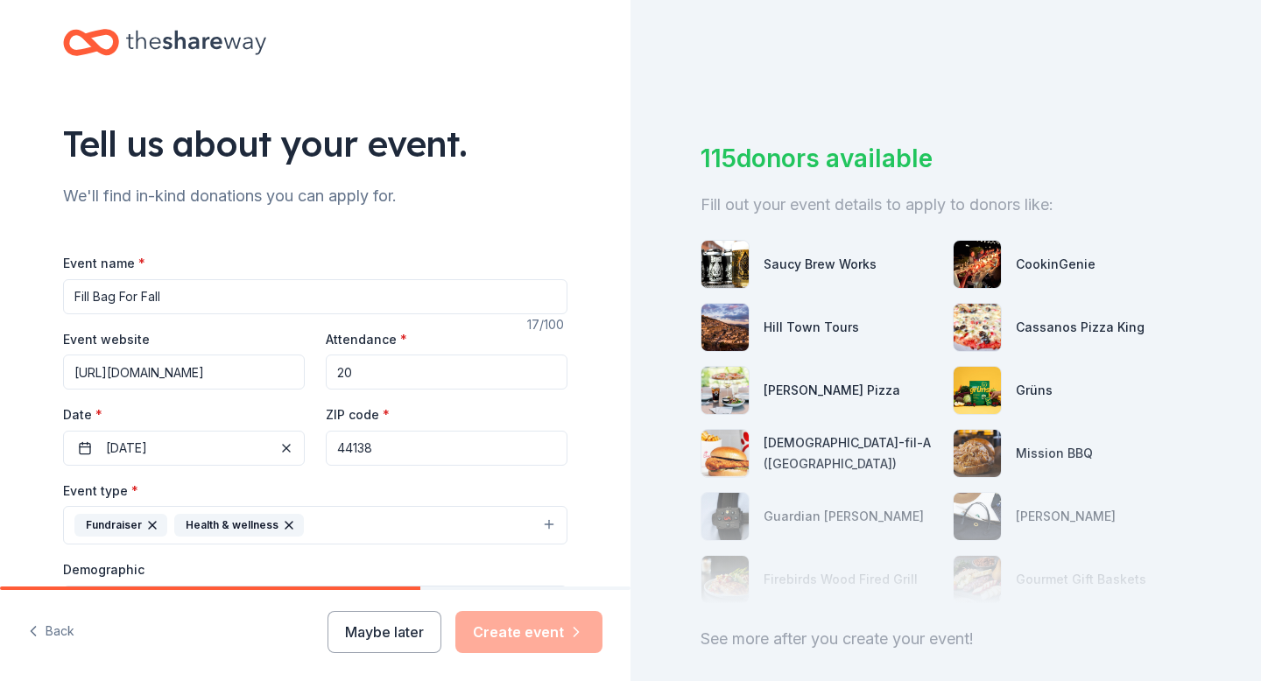
scroll to position [0, 0]
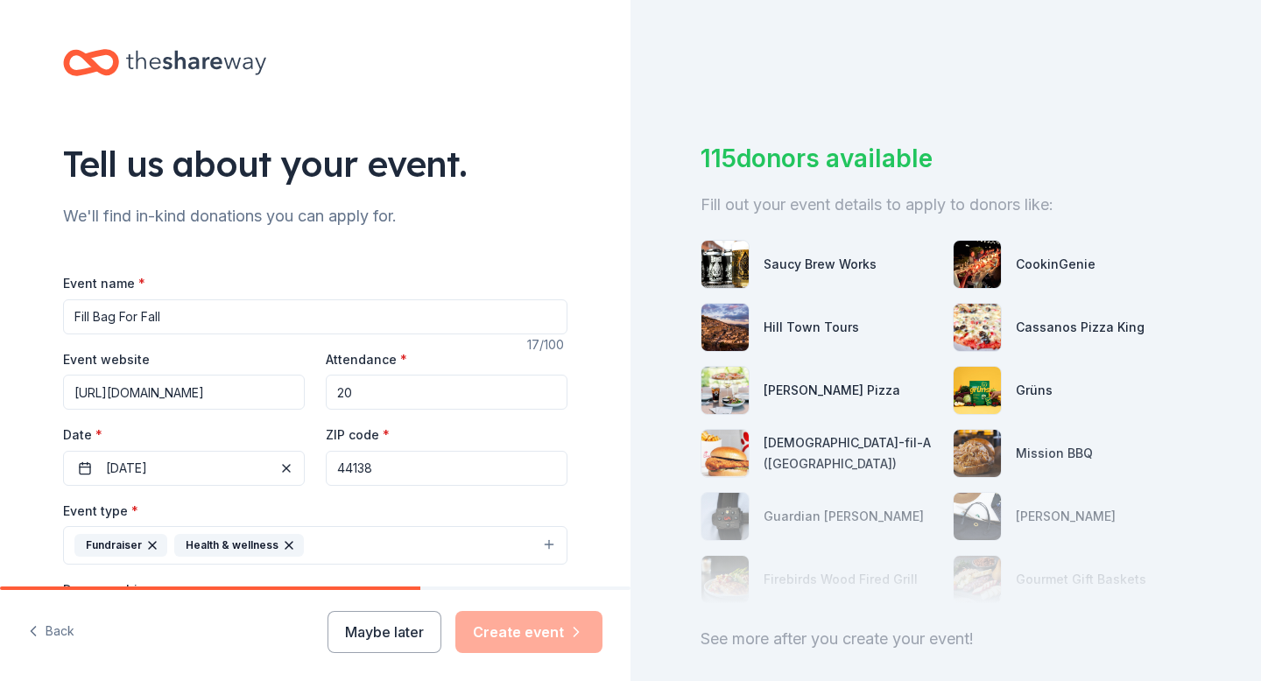
type textarea "This event is raising money and in-kind donations to help needy families with t…"
click at [95, 312] on input "Fill Bag For Fall" at bounding box center [315, 316] width 504 height 35
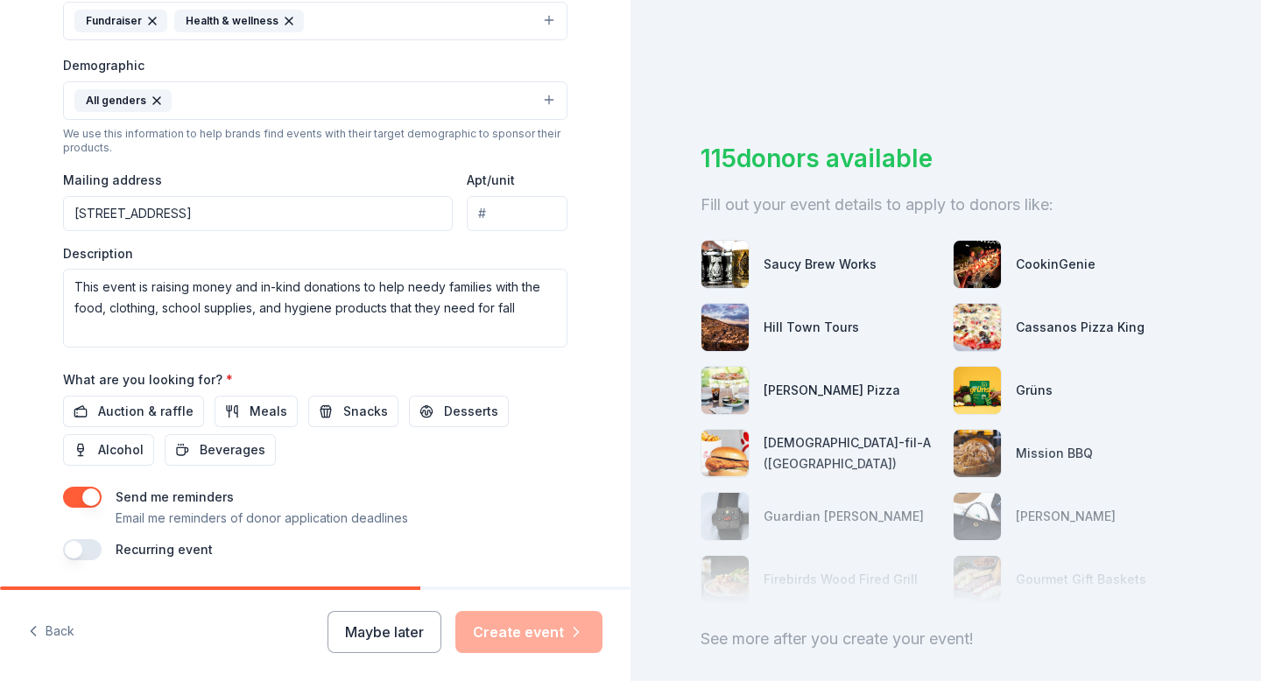
scroll to position [582, 0]
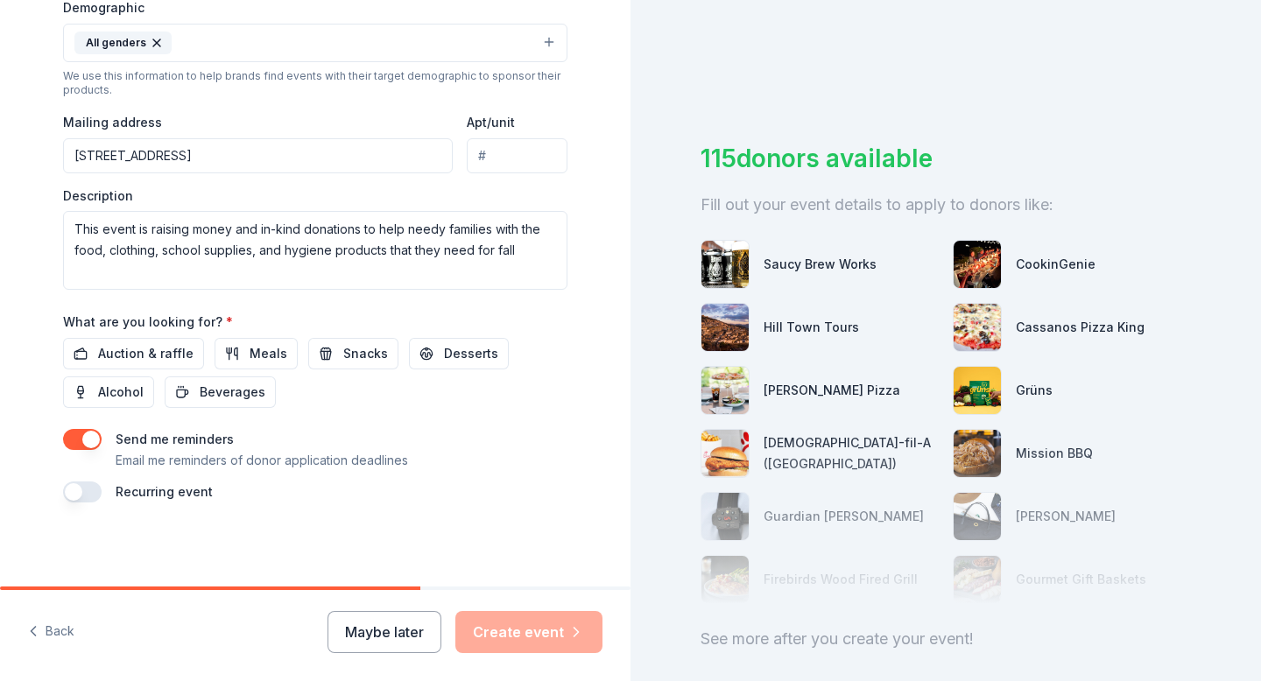
type input "Fill The Bag For Fall"
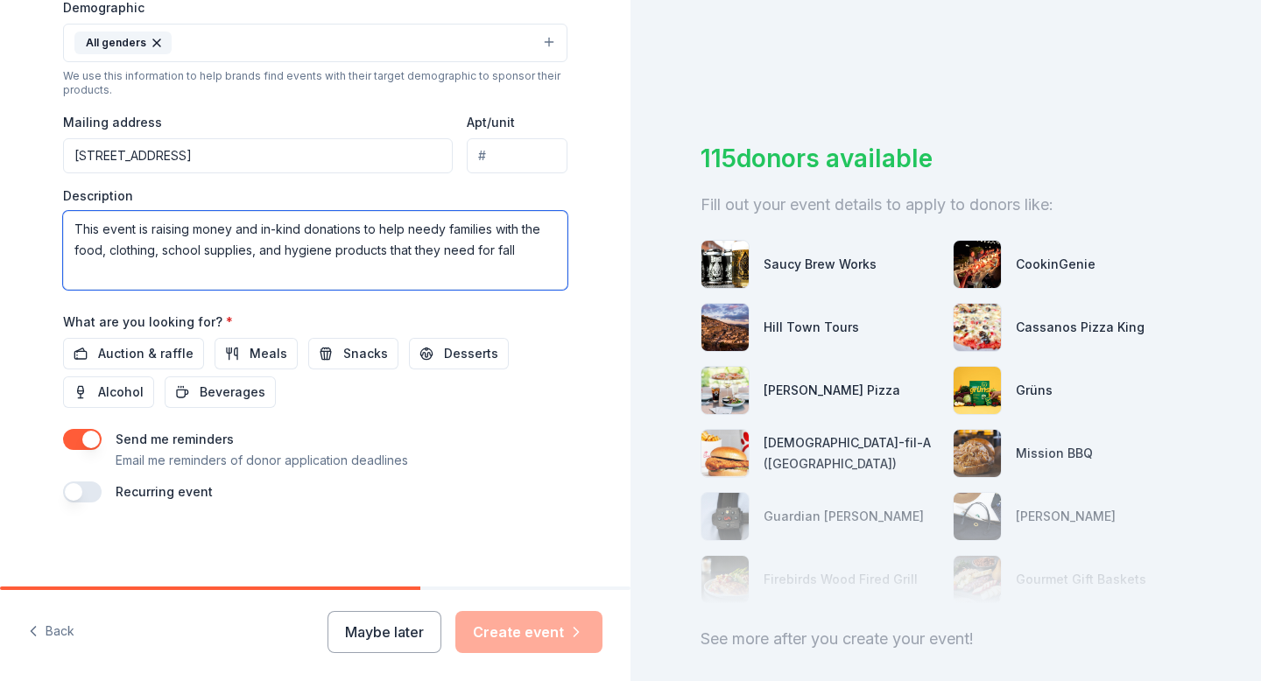
click at [522, 256] on textarea "This event is raising money and in-kind donations to help needy families with t…" at bounding box center [315, 250] width 504 height 79
click at [489, 249] on textarea "This event is raising money and in-kind donations to help needy families with t…" at bounding box center [315, 250] width 504 height 79
type textarea "This event is raising money and in-kind donations to help needy families with t…"
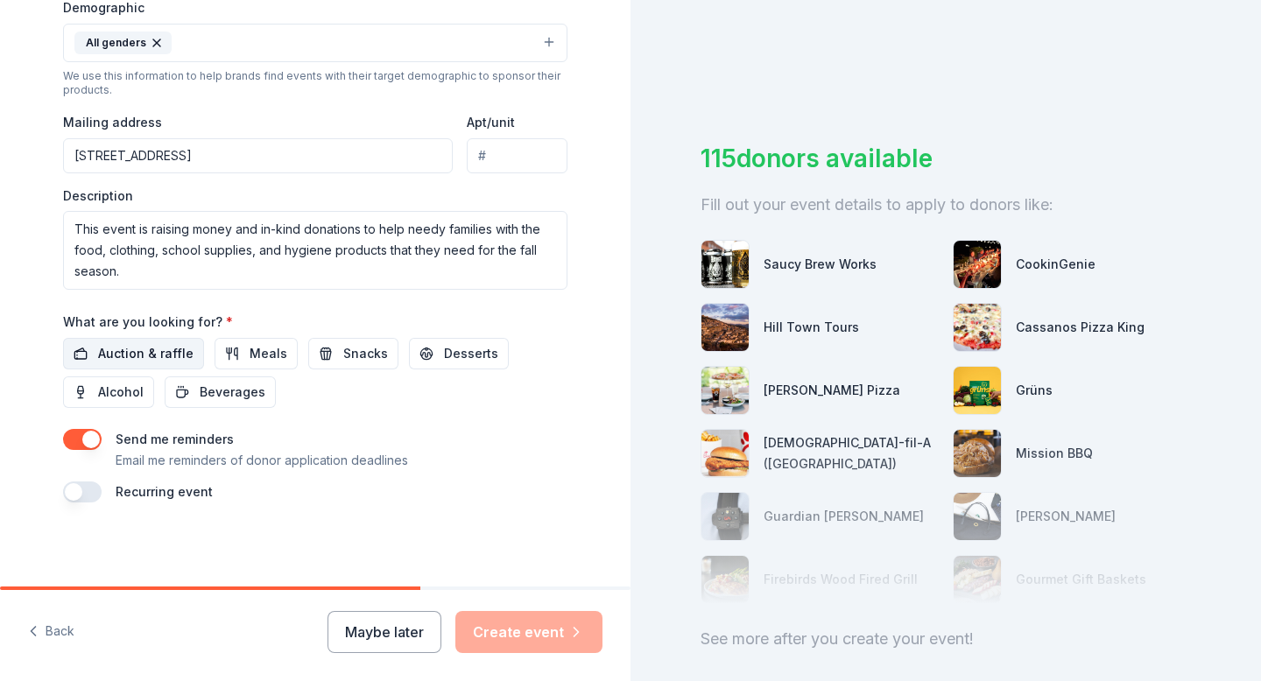
click at [159, 354] on span "Auction & raffle" at bounding box center [145, 353] width 95 height 21
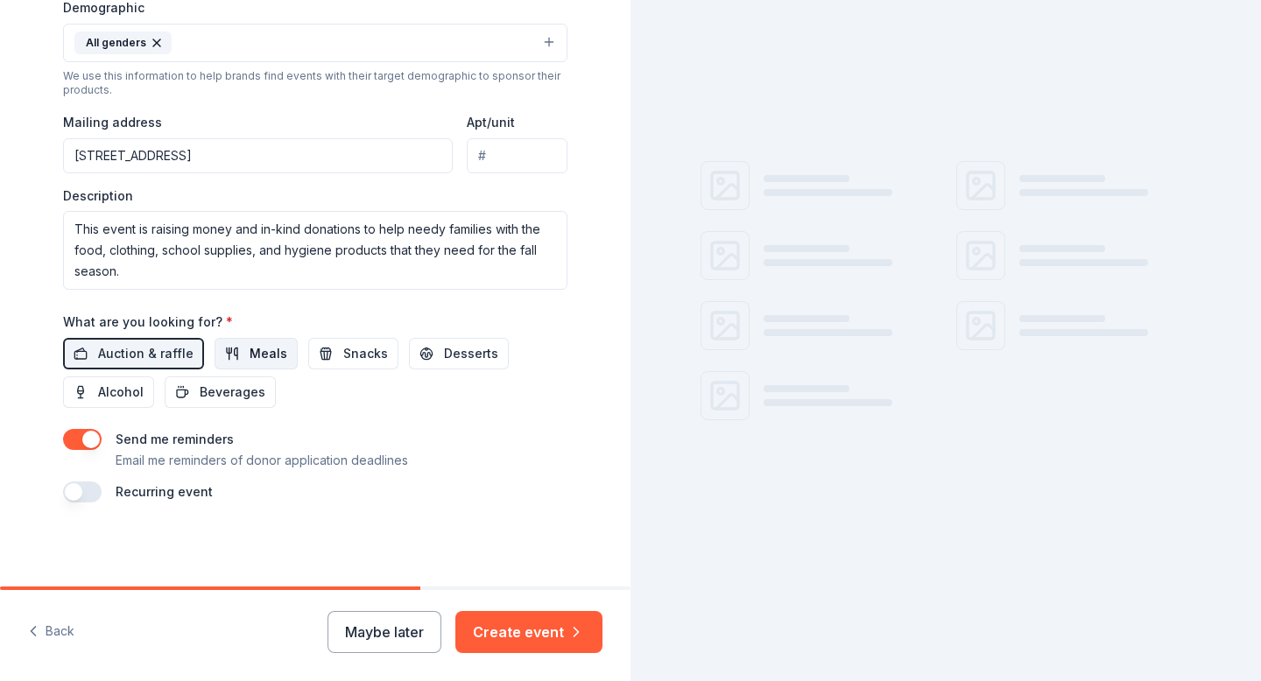
click at [250, 349] on span "Meals" at bounding box center [269, 353] width 38 height 21
click at [365, 359] on span "Snacks" at bounding box center [365, 353] width 45 height 21
click at [409, 353] on button "Desserts" at bounding box center [459, 354] width 100 height 32
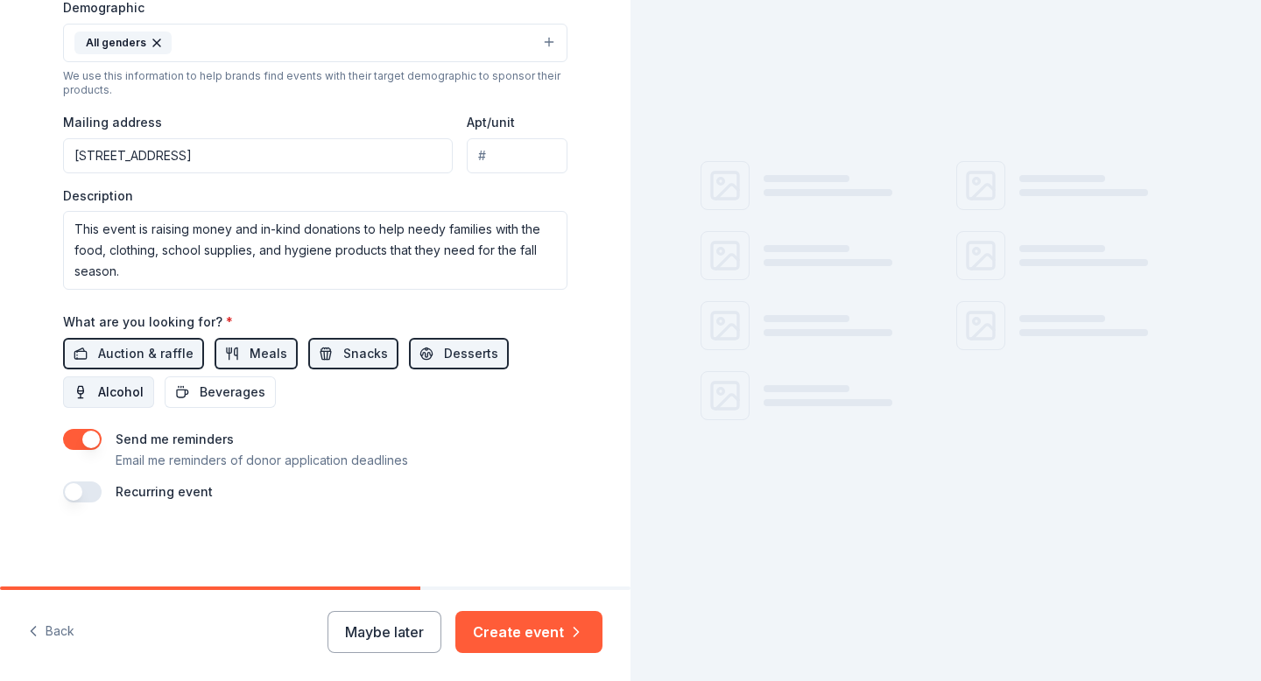
click at [124, 395] on span "Alcohol" at bounding box center [121, 392] width 46 height 21
click at [116, 405] on button "Alcohol" at bounding box center [108, 393] width 91 height 32
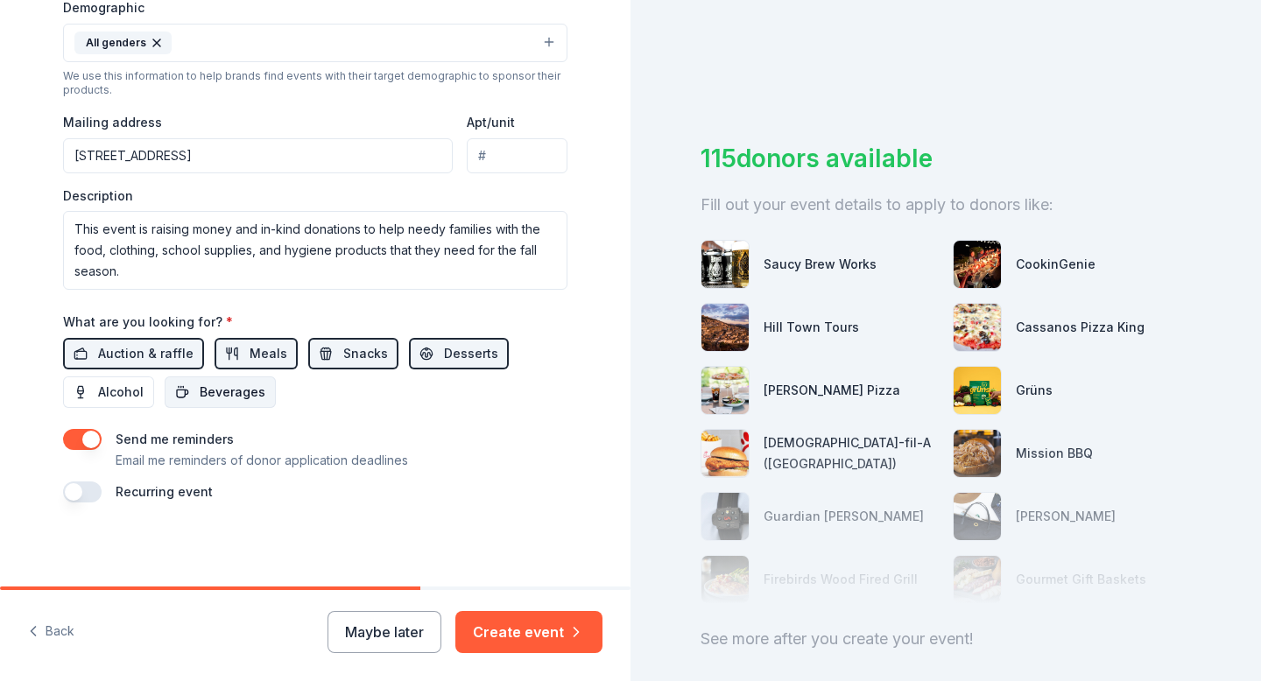
click at [210, 398] on span "Beverages" at bounding box center [233, 392] width 66 height 21
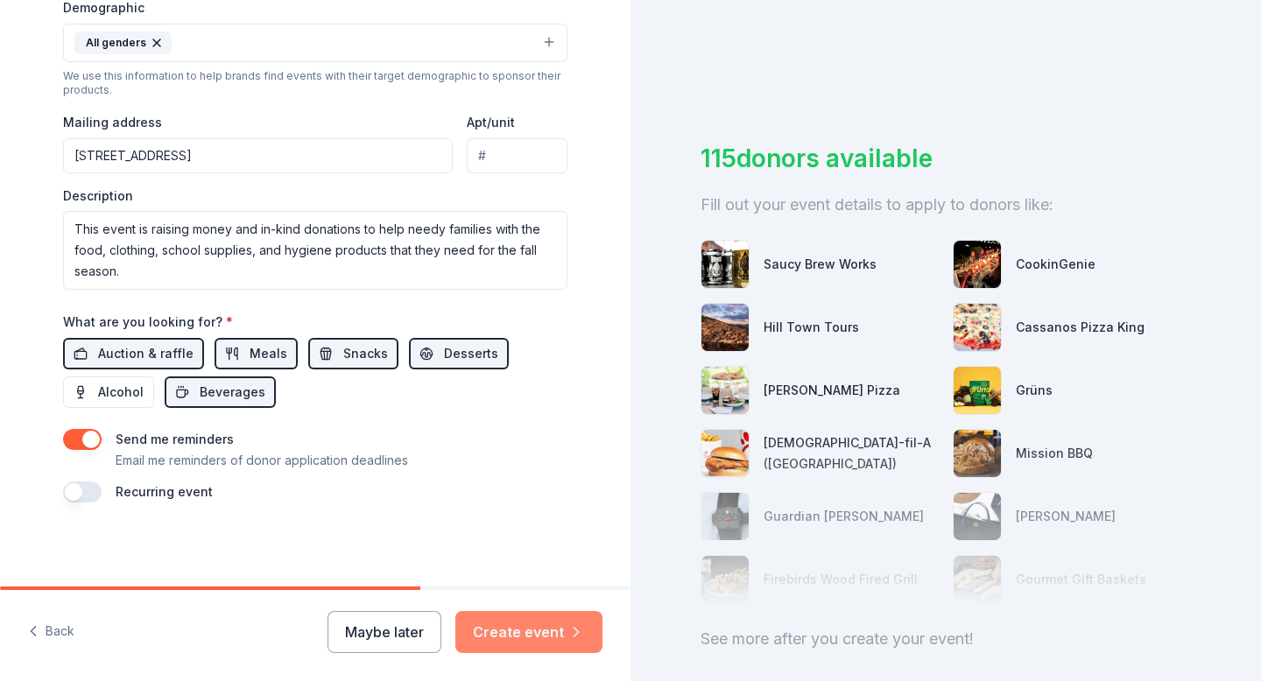
click at [539, 637] on button "Create event" at bounding box center [528, 632] width 147 height 42
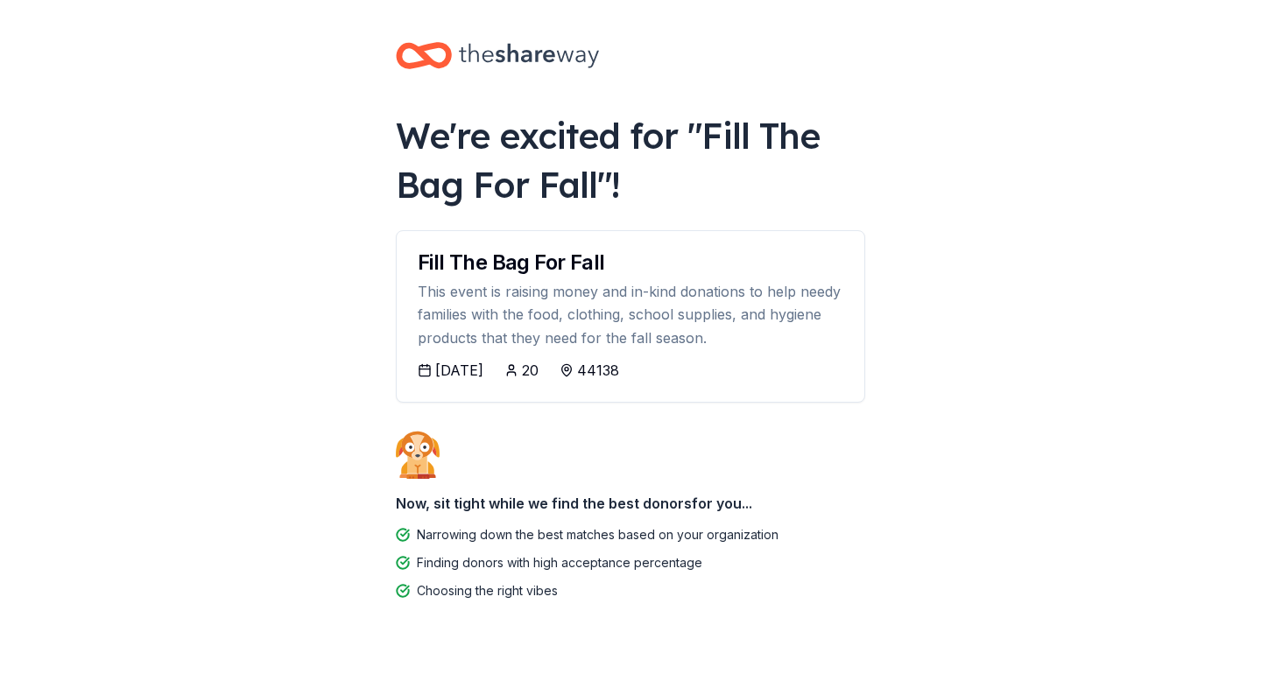
scroll to position [35, 0]
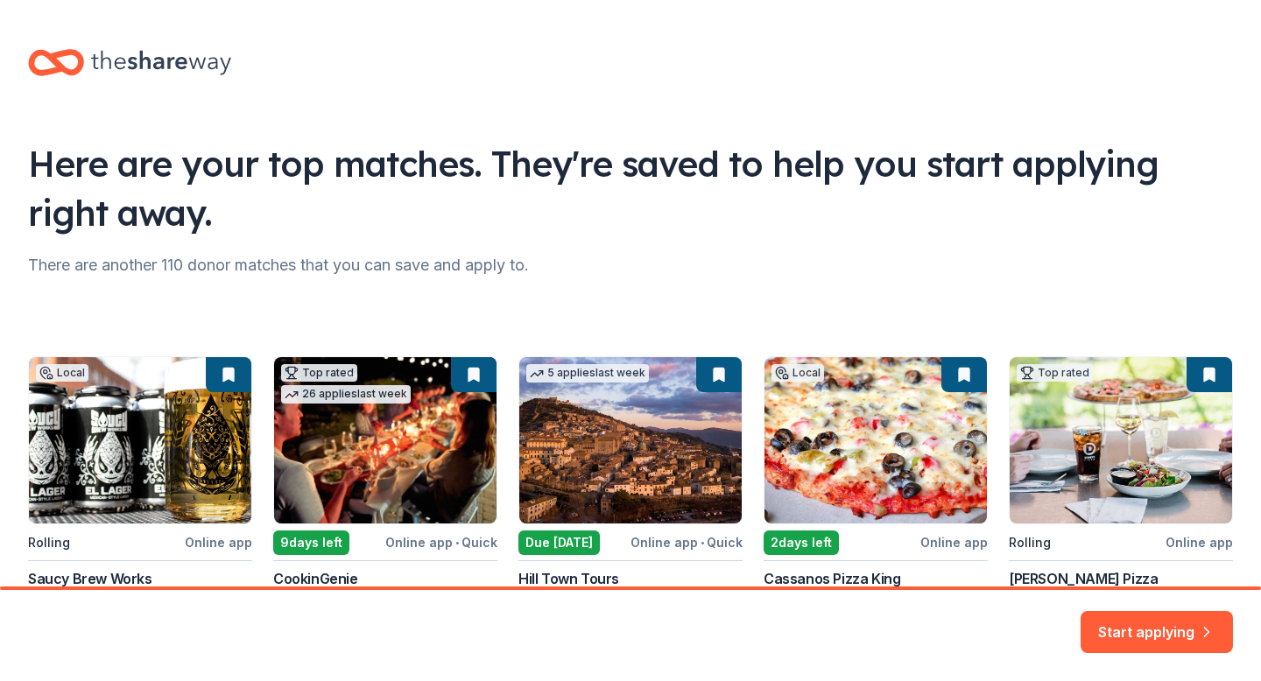
scroll to position [150, 0]
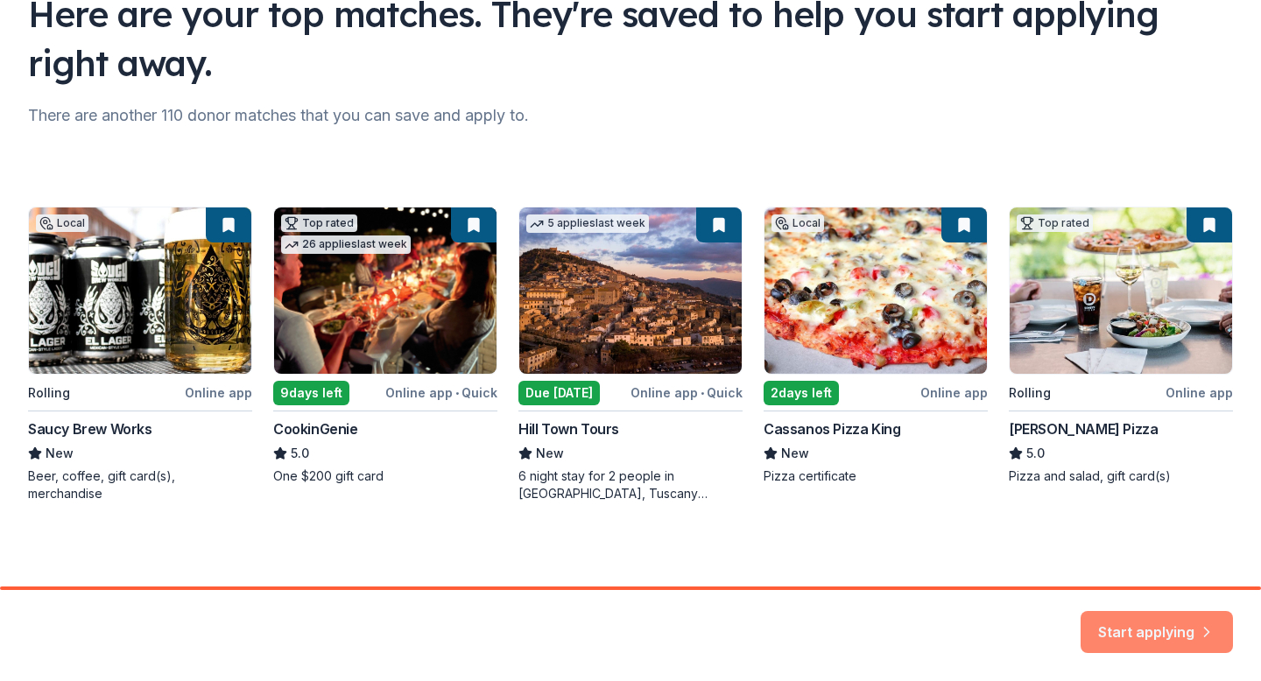
click at [1165, 634] on button "Start applying" at bounding box center [1157, 622] width 152 height 42
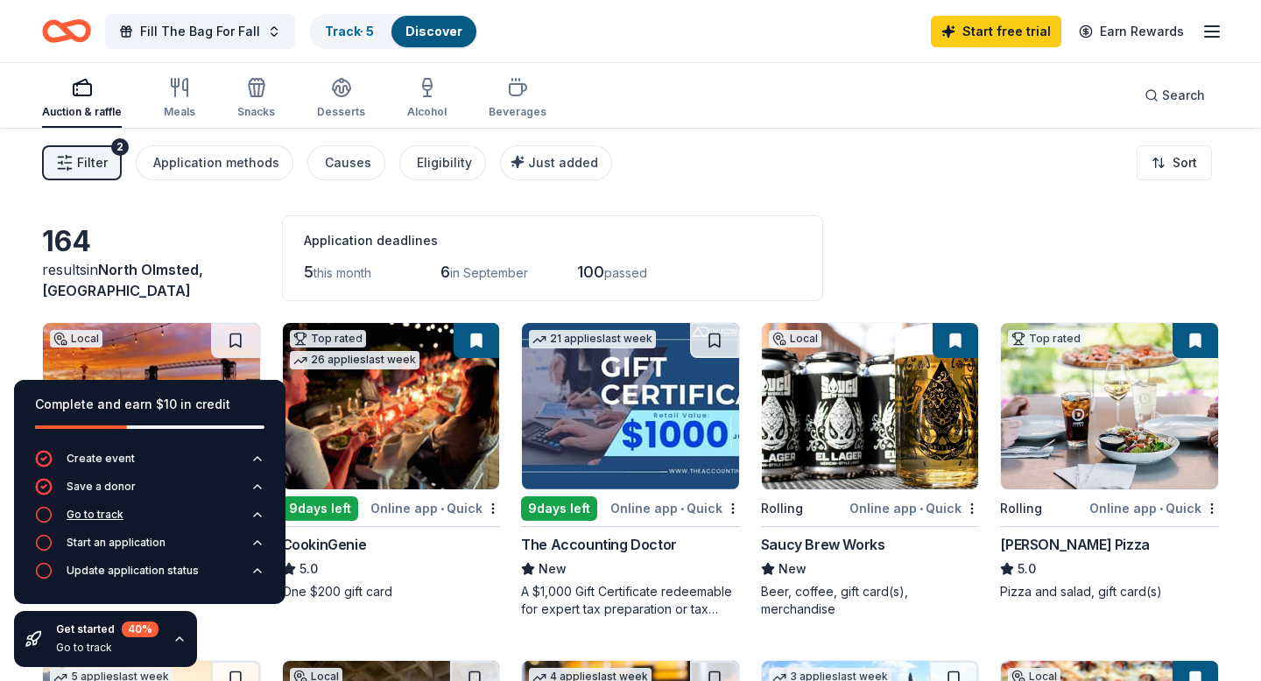
click at [257, 518] on icon "button" at bounding box center [257, 515] width 14 height 14
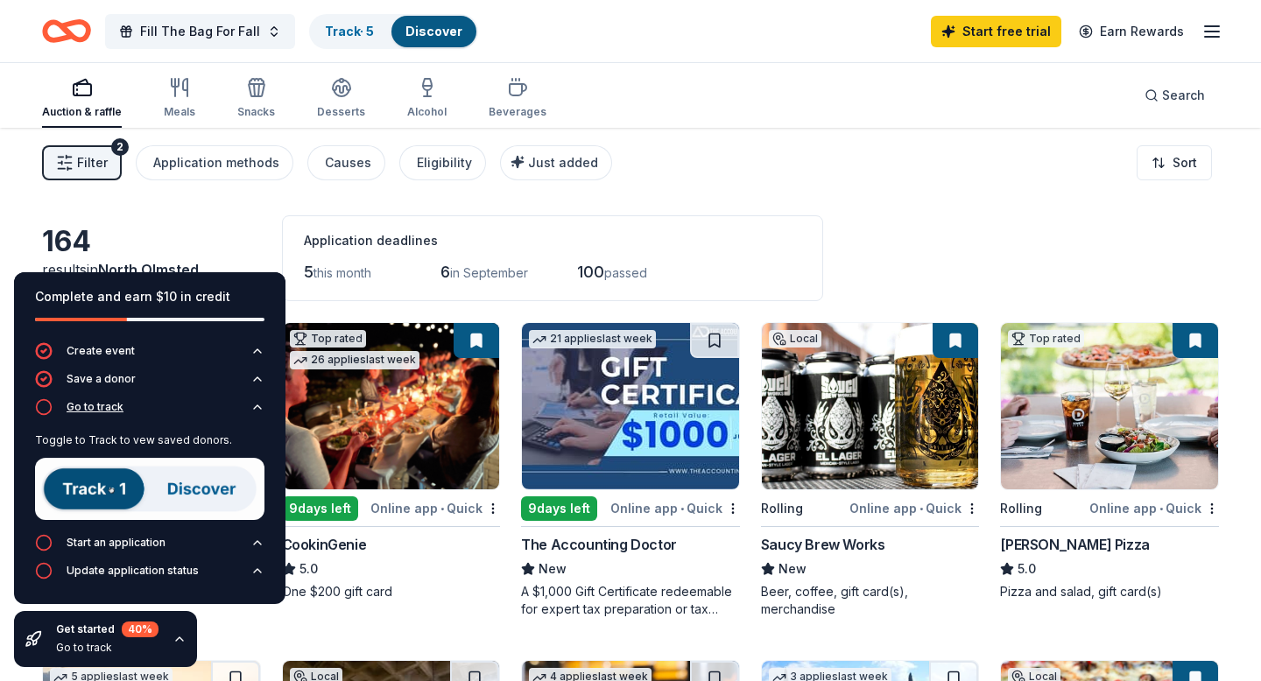
click at [255, 404] on icon "button" at bounding box center [257, 407] width 14 height 14
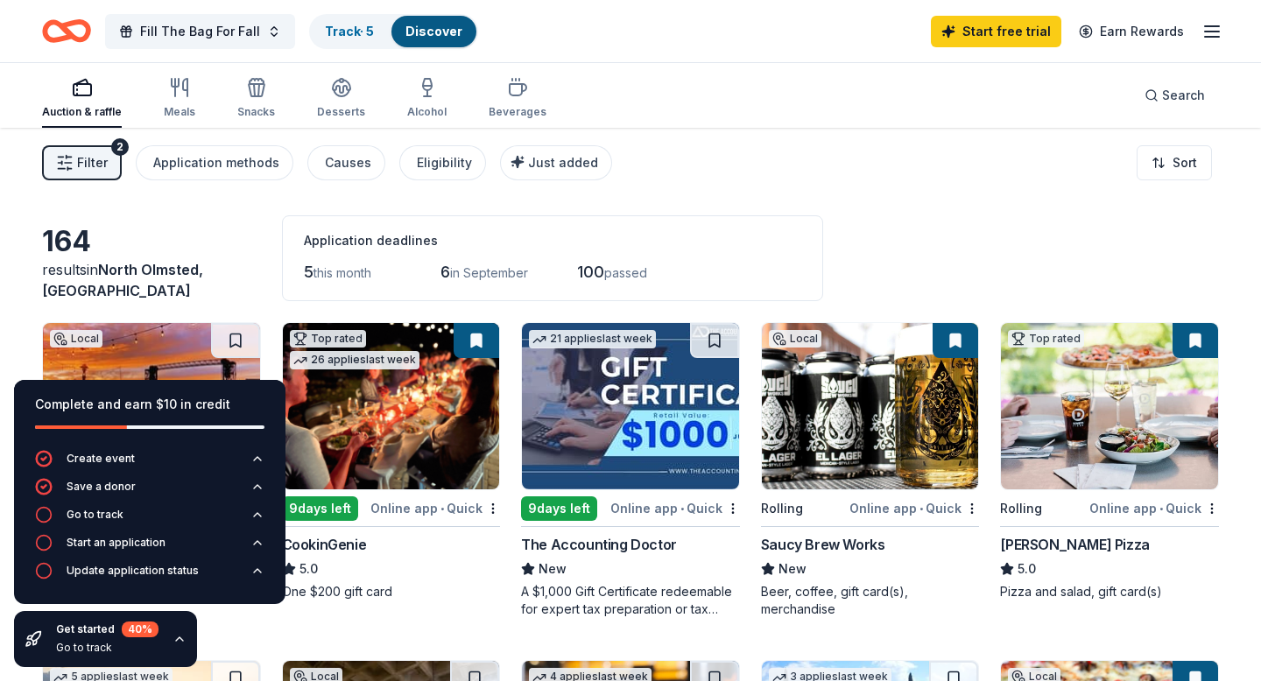
click at [181, 643] on icon "button" at bounding box center [180, 639] width 14 height 14
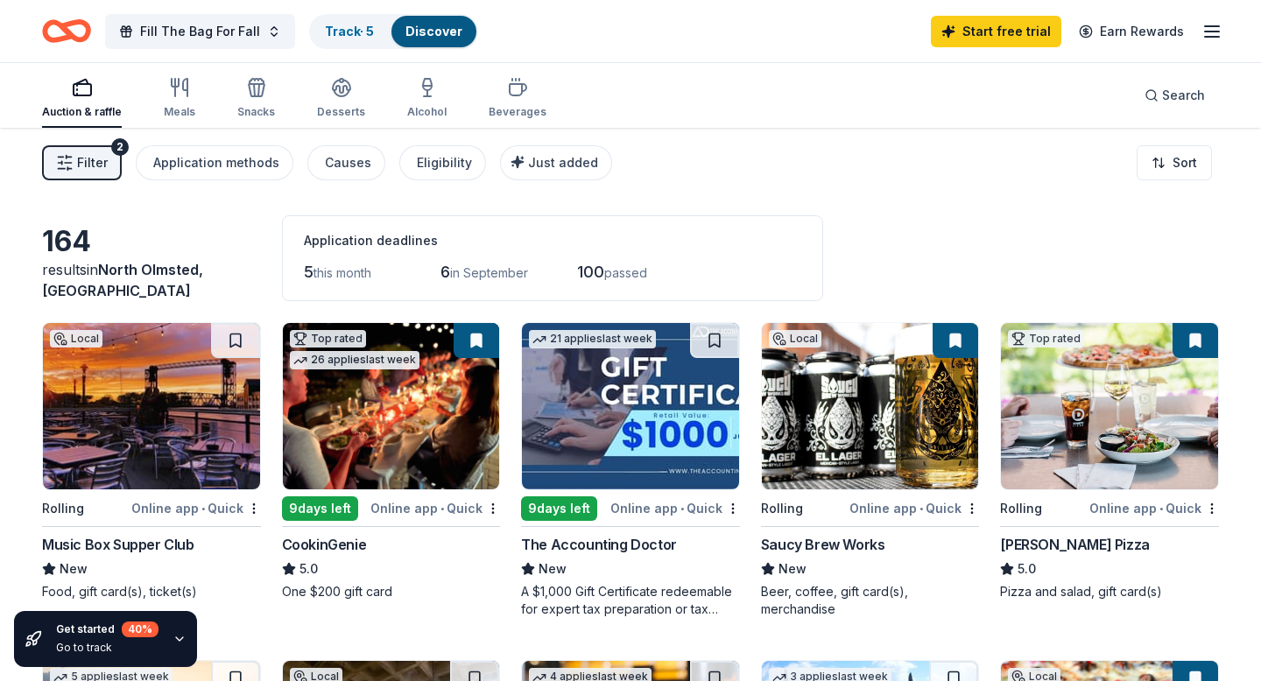
click at [181, 643] on icon "button" at bounding box center [180, 639] width 14 height 14
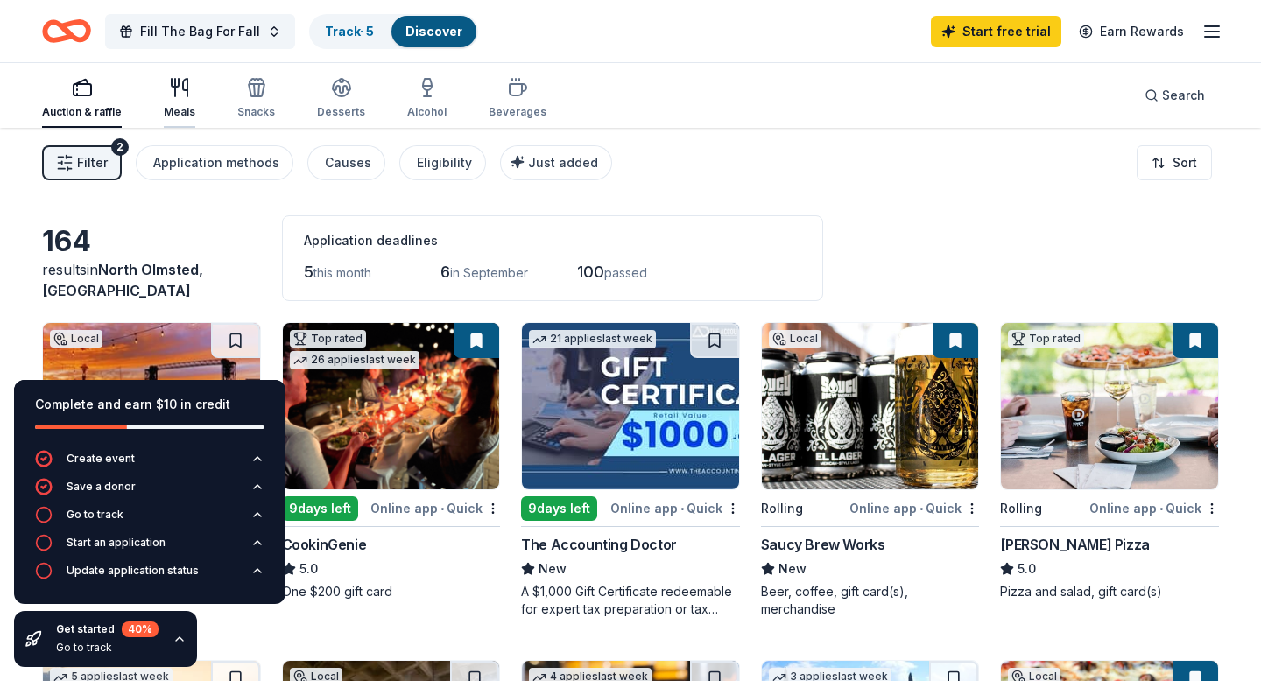
click at [179, 88] on icon "button" at bounding box center [179, 87] width 21 height 21
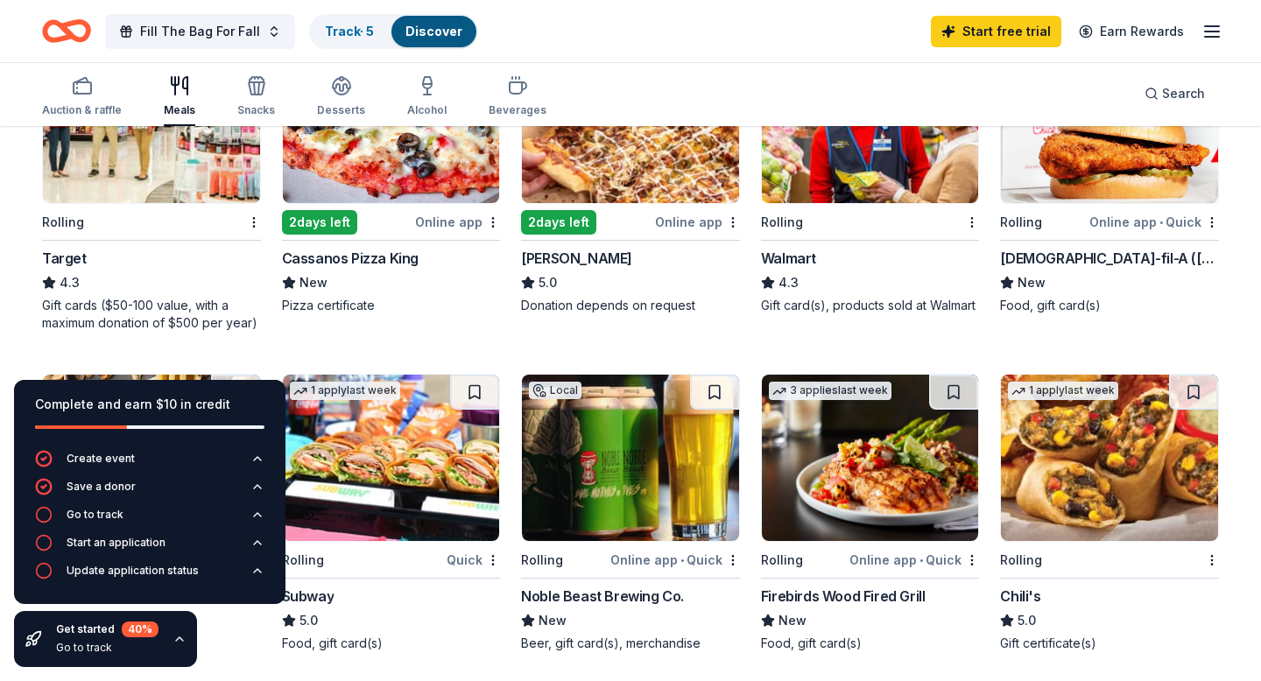
scroll to position [625, 0]
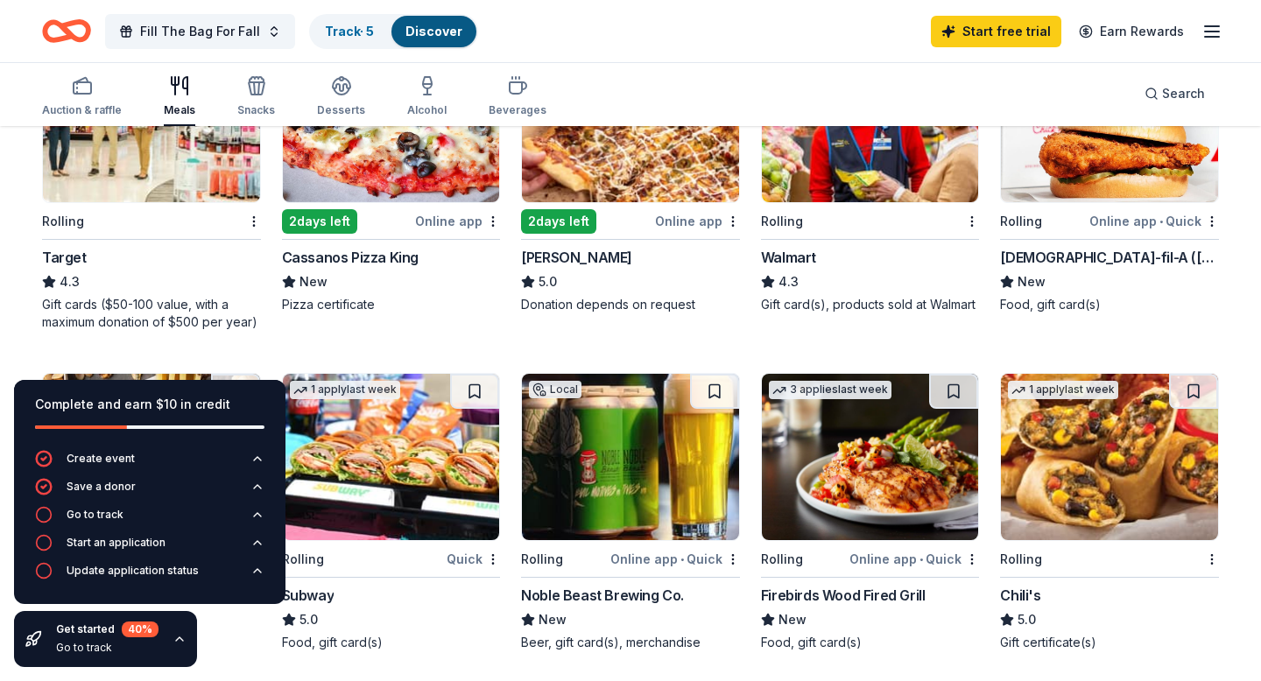
click at [123, 178] on img at bounding box center [151, 119] width 217 height 166
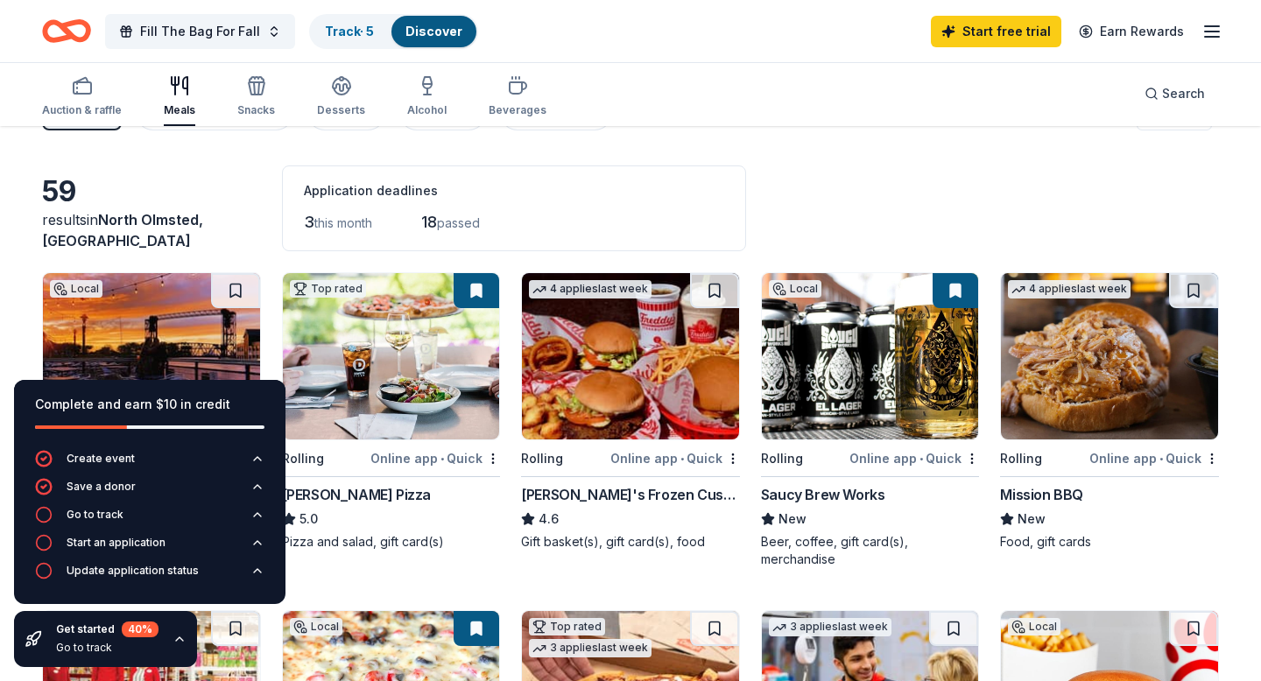
scroll to position [0, 0]
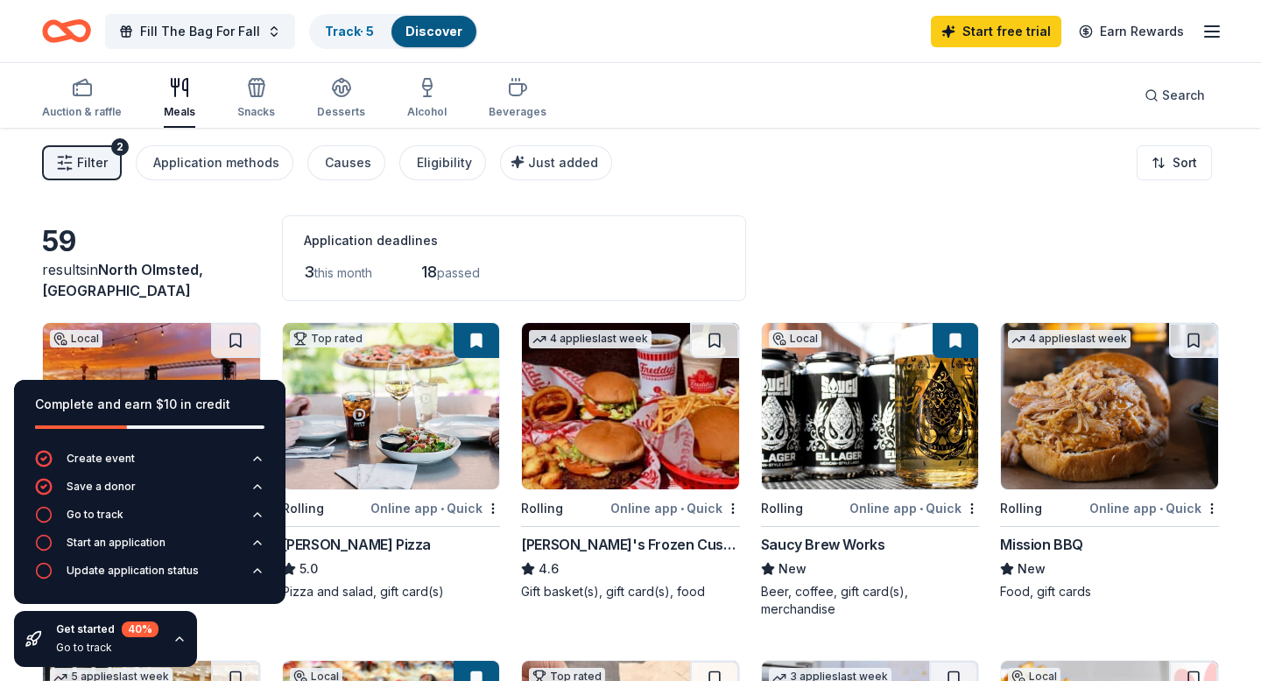
click at [90, 160] on span "Filter" at bounding box center [92, 162] width 31 height 21
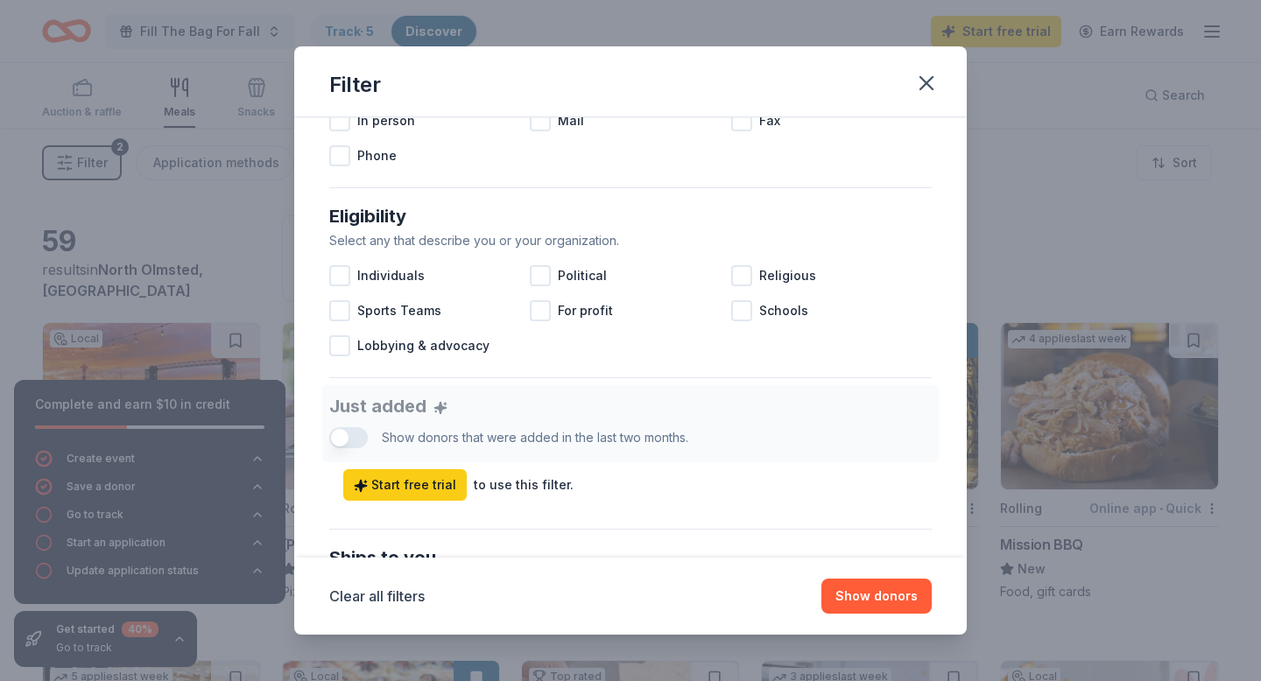
scroll to position [430, 0]
click at [927, 80] on icon "button" at bounding box center [926, 83] width 12 height 12
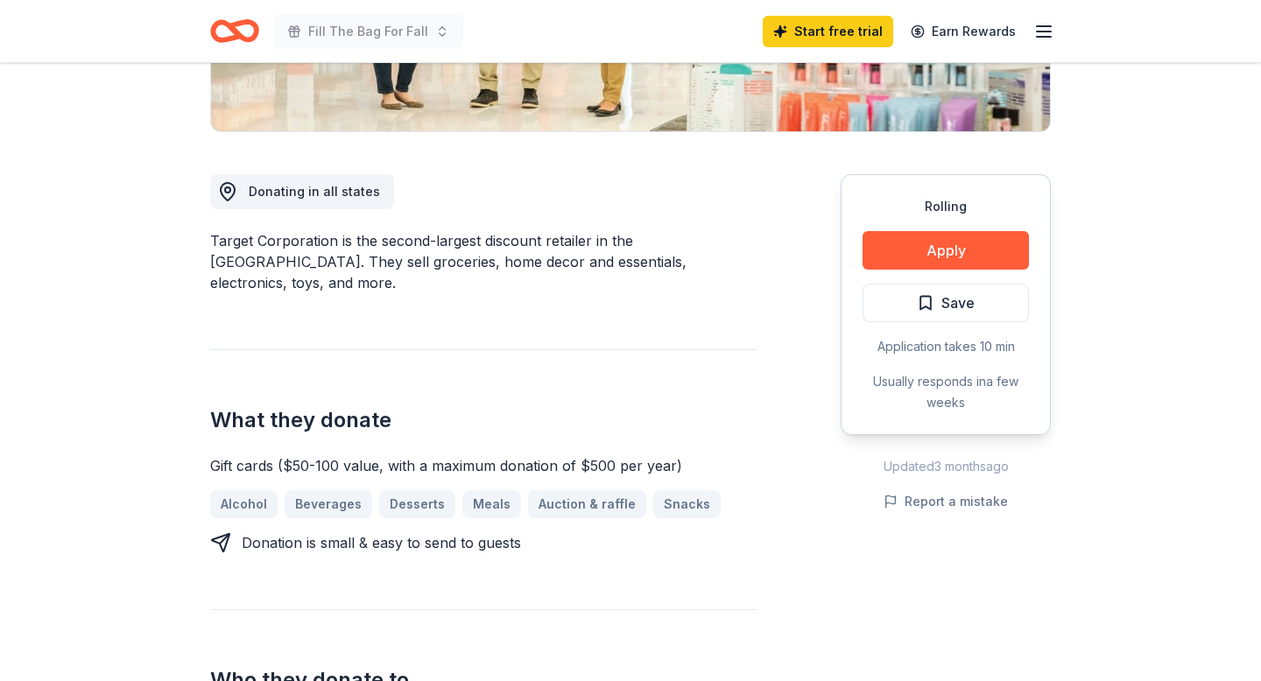
scroll to position [405, 0]
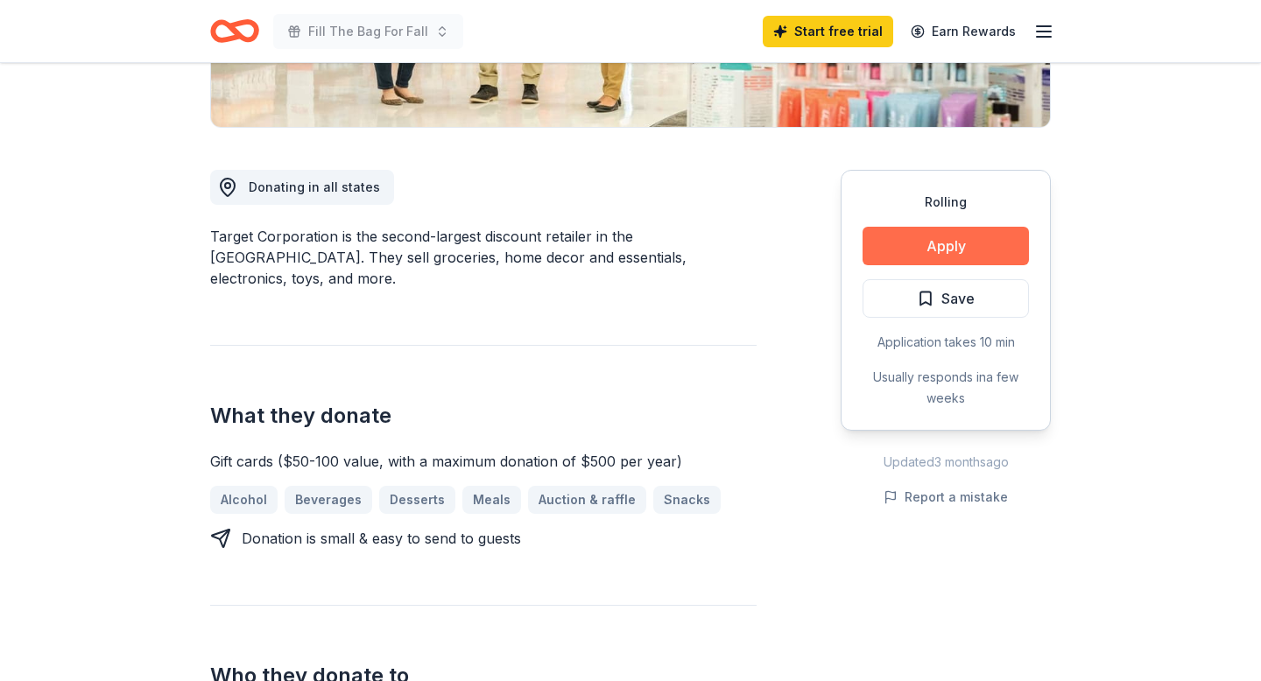
click at [986, 242] on button "Apply" at bounding box center [946, 246] width 166 height 39
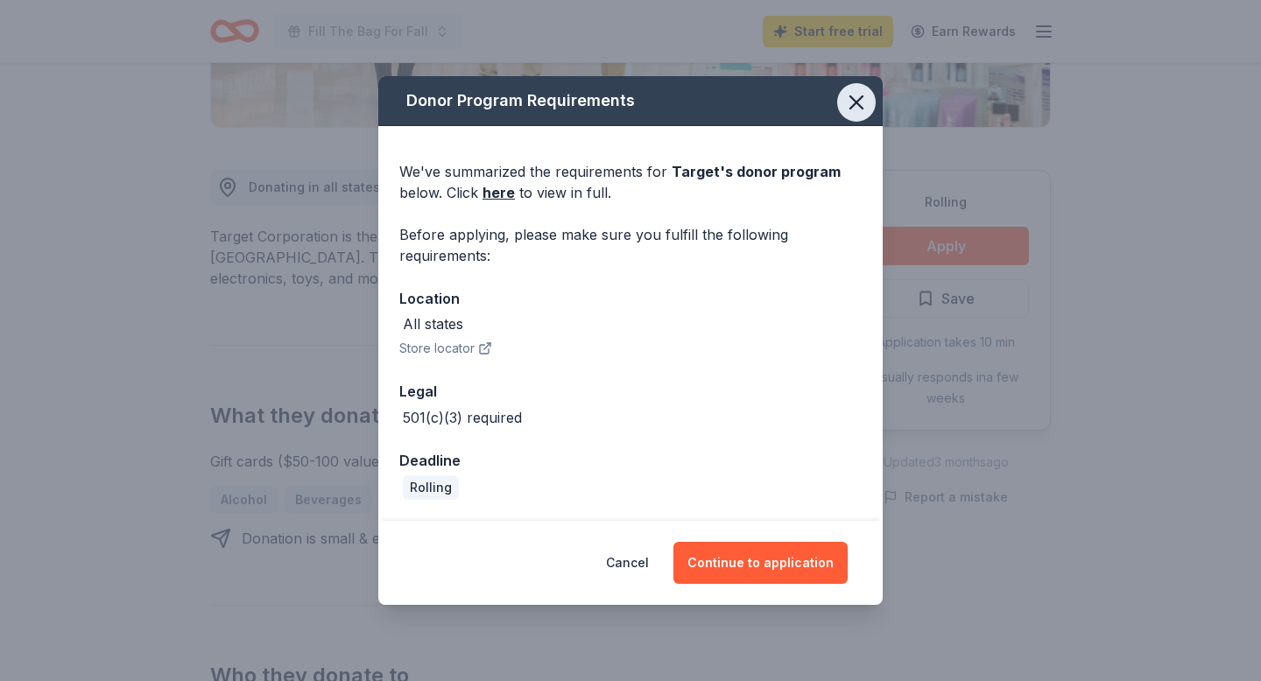
click at [856, 110] on icon "button" at bounding box center [856, 102] width 25 height 25
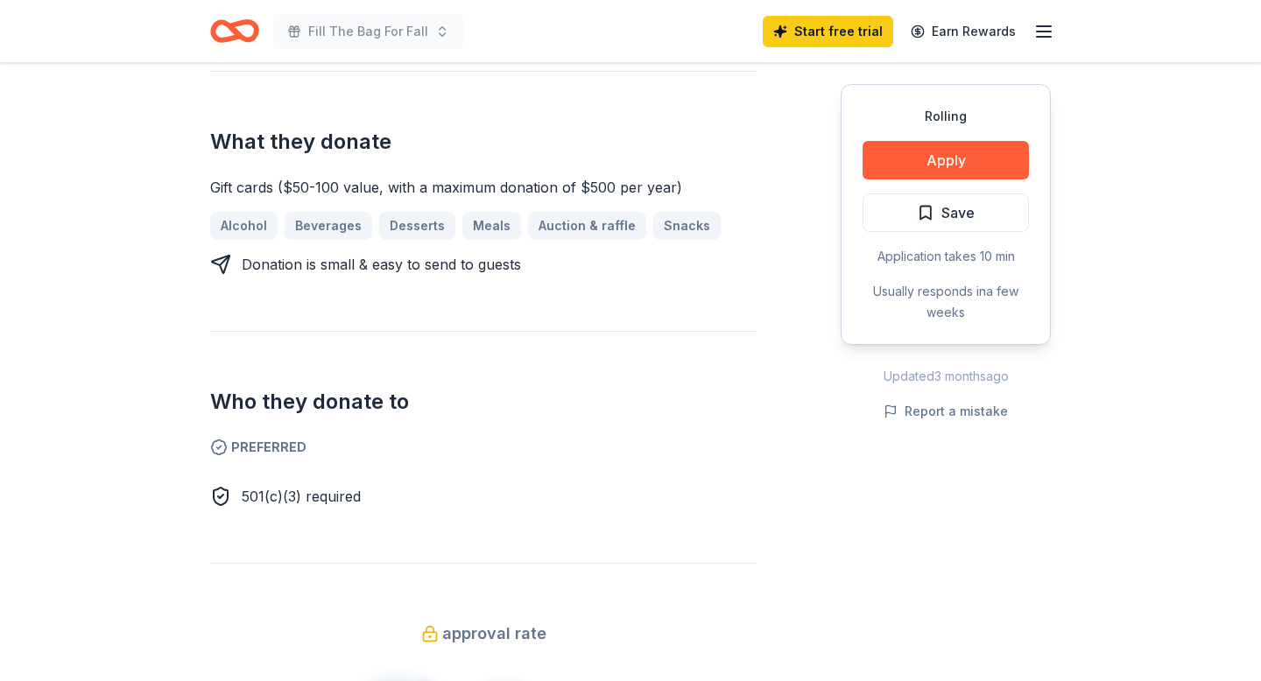
scroll to position [680, 0]
click at [851, 29] on link "Start free trial" at bounding box center [828, 32] width 130 height 32
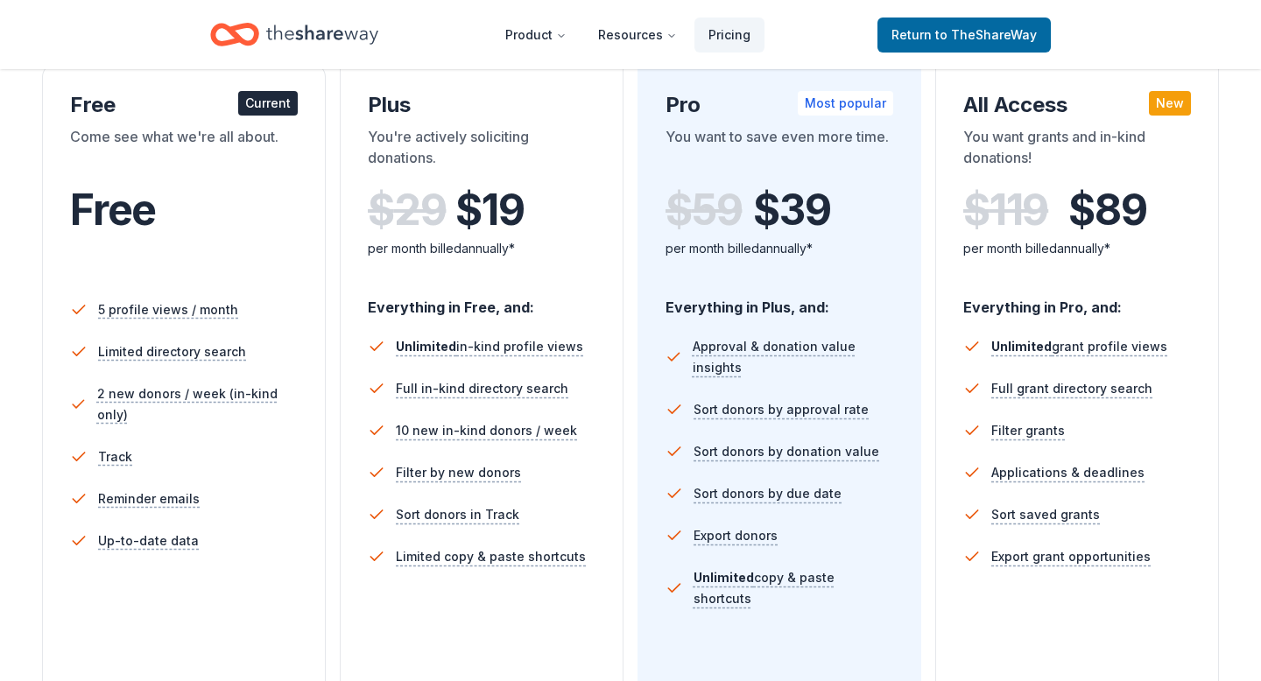
scroll to position [317, 0]
